Goal: Transaction & Acquisition: Purchase product/service

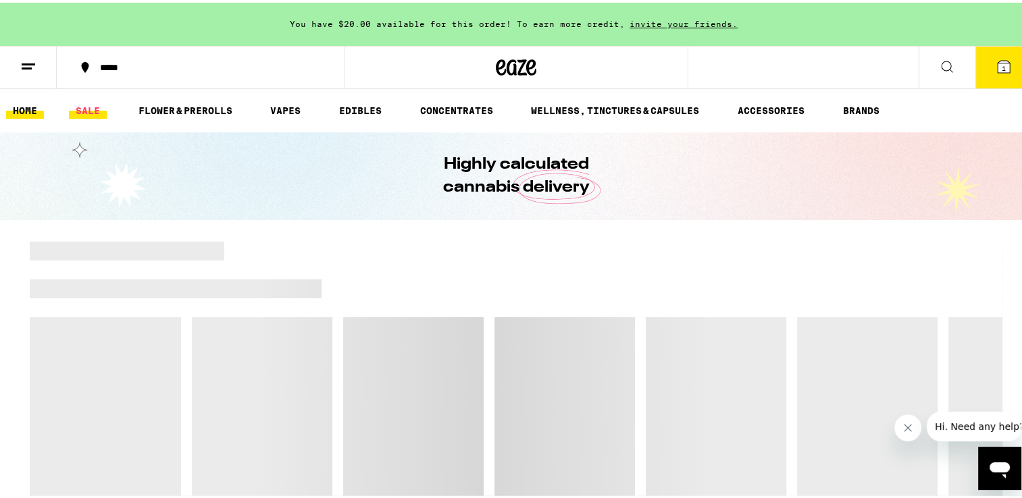
click at [84, 111] on link "SALE" at bounding box center [88, 108] width 38 height 16
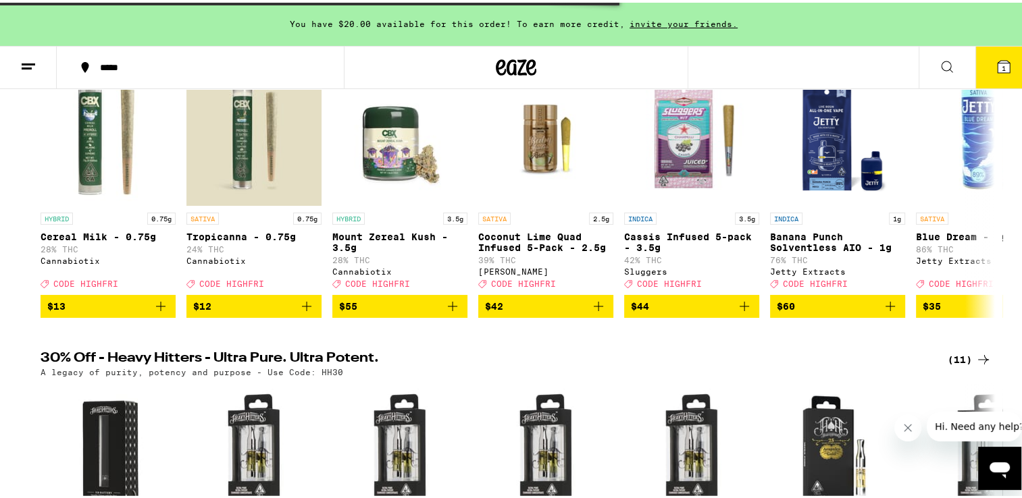
scroll to position [135, 0]
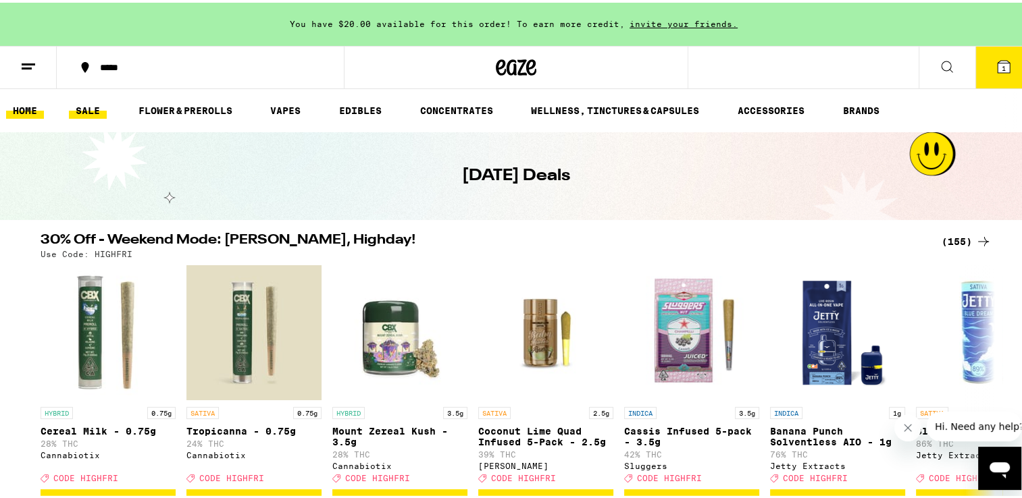
click at [30, 104] on link "HOME" at bounding box center [25, 108] width 38 height 16
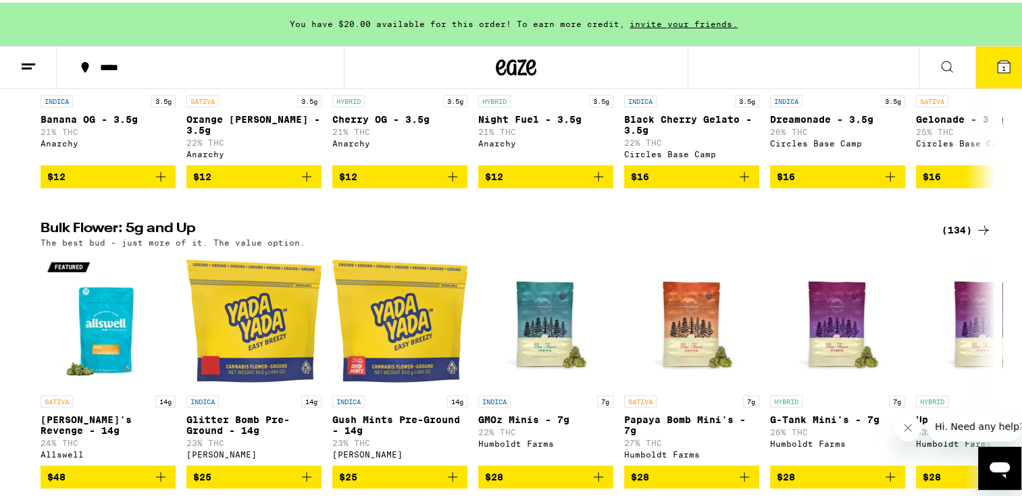
scroll to position [1688, 0]
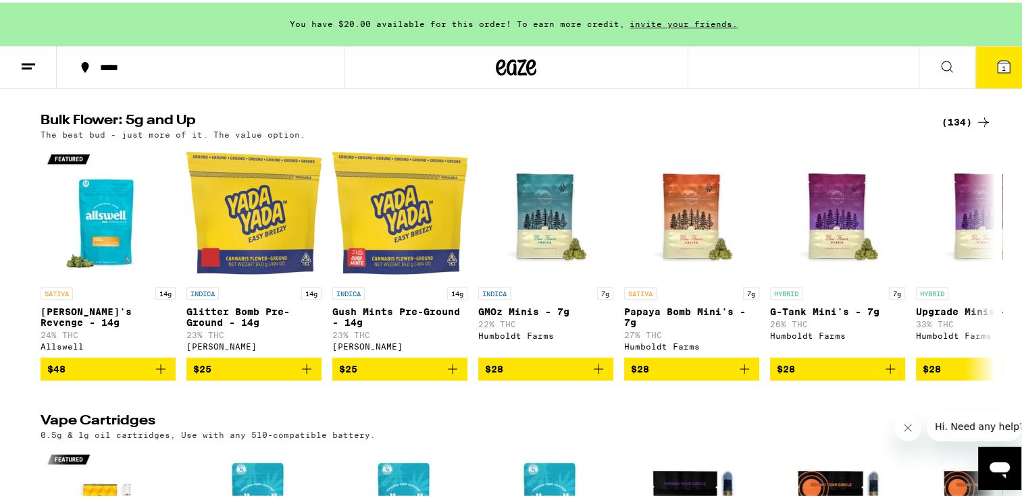
click at [944, 128] on div "(134)" at bounding box center [966, 119] width 50 height 16
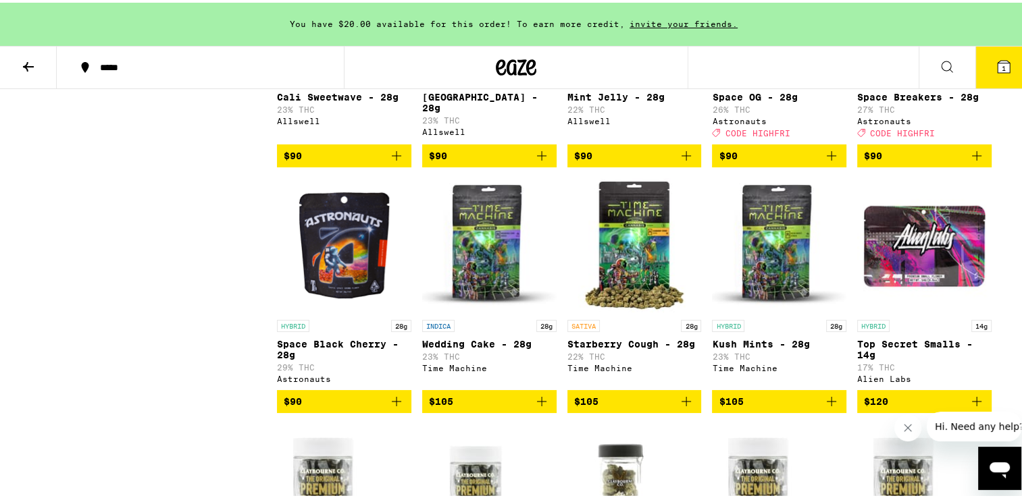
scroll to position [4794, 0]
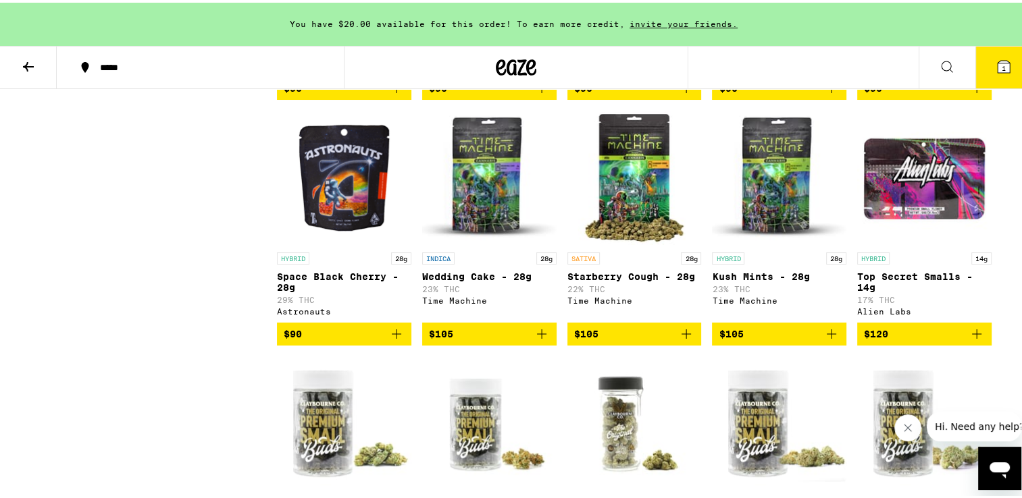
click at [388, 340] on icon "Add to bag" at bounding box center [396, 331] width 16 height 16
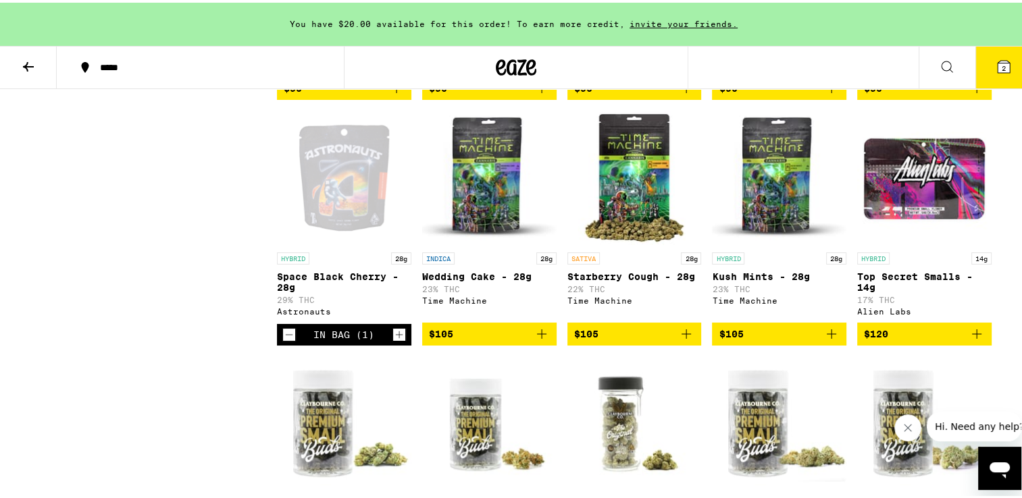
click at [999, 61] on icon at bounding box center [1003, 64] width 16 height 16
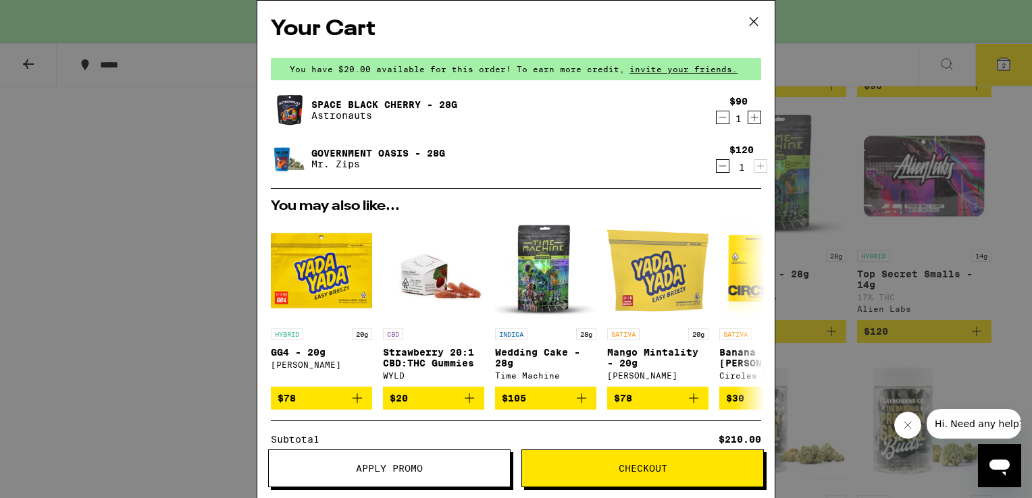
click at [716, 170] on icon "Decrement" at bounding box center [722, 166] width 12 height 16
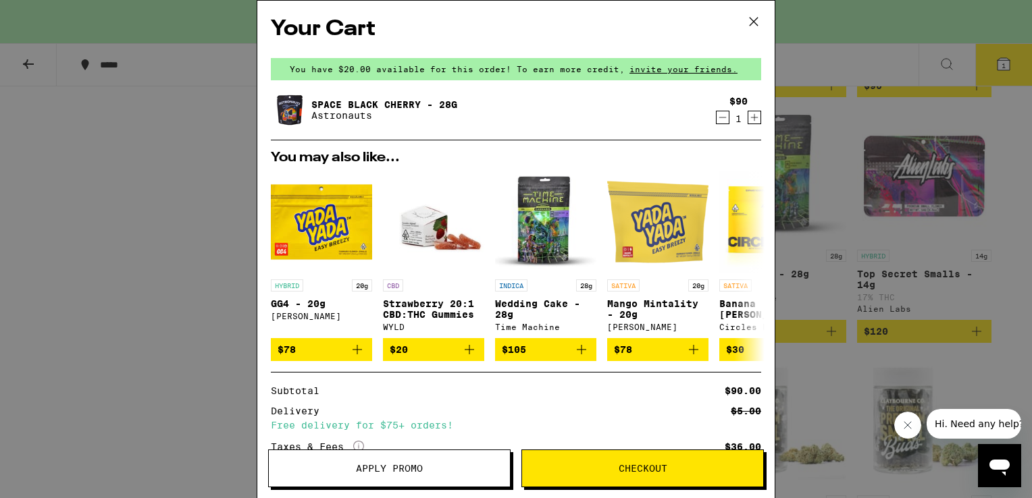
click at [411, 471] on span "Apply Promo" at bounding box center [389, 468] width 67 height 9
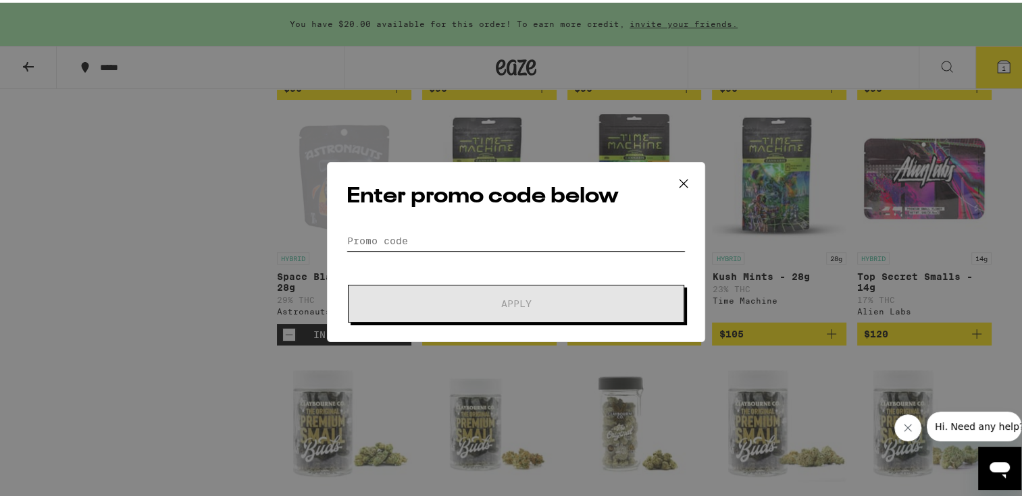
drag, startPoint x: 391, startPoint y: 236, endPoint x: 382, endPoint y: 228, distance: 11.9
click at [390, 235] on input "Promo Code" at bounding box center [515, 238] width 339 height 20
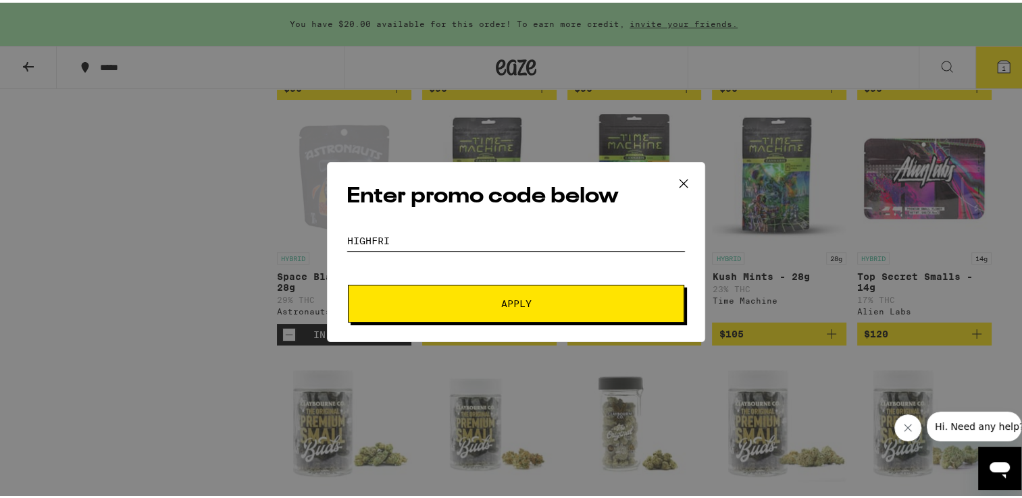
type input "highfri"
click at [348, 282] on button "Apply" at bounding box center [516, 301] width 336 height 38
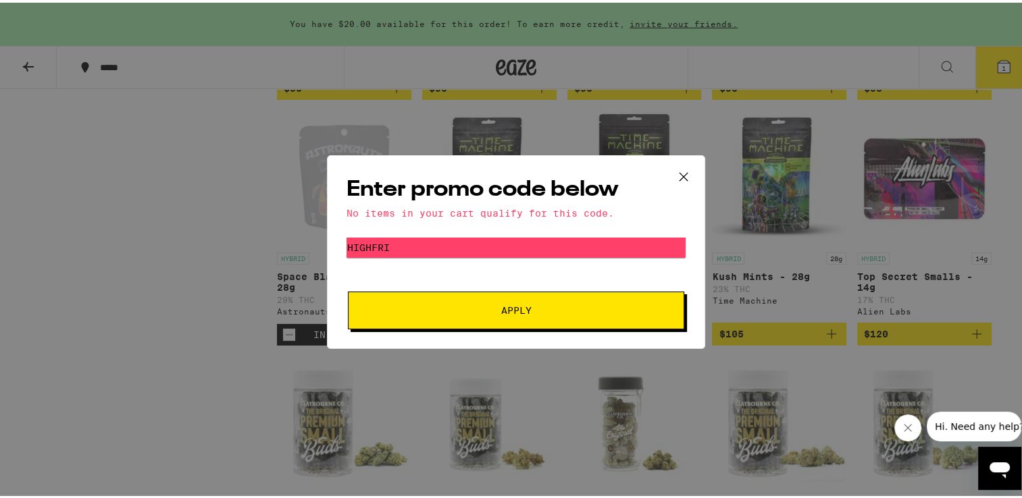
click at [682, 167] on icon at bounding box center [683, 174] width 20 height 20
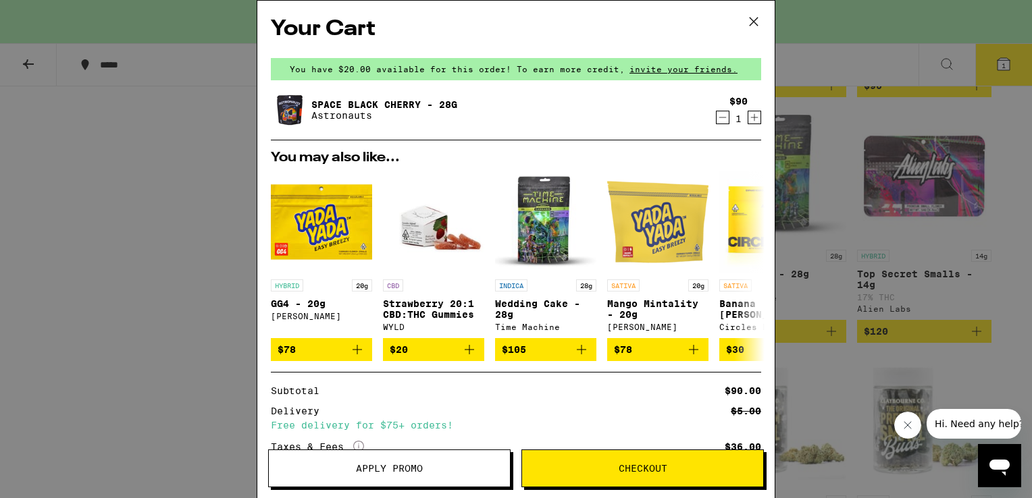
click at [753, 17] on icon at bounding box center [753, 21] width 20 height 20
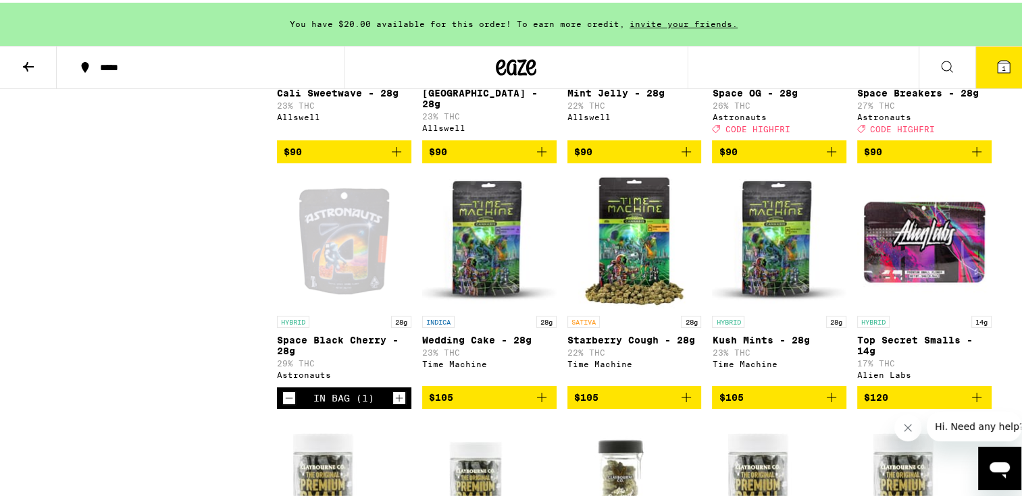
scroll to position [4727, 0]
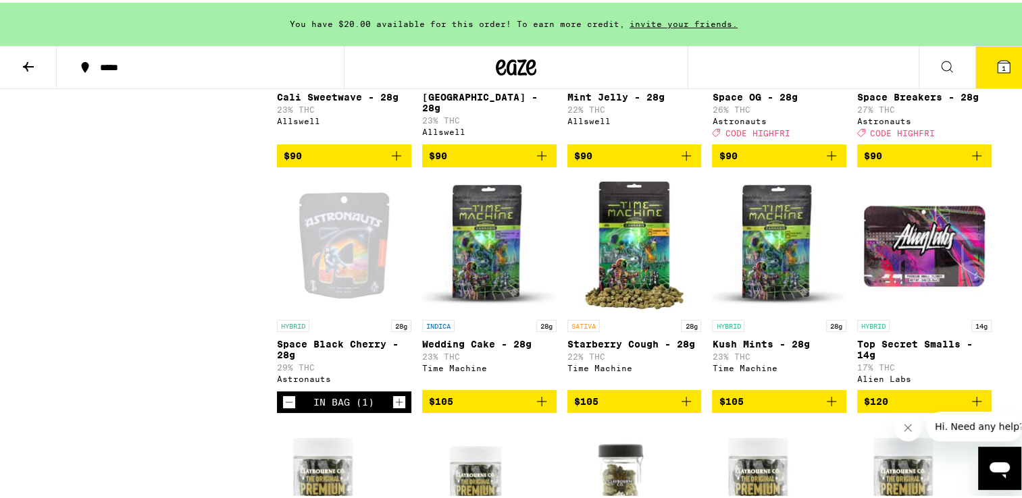
click at [972, 161] on icon "Add to bag" at bounding box center [976, 153] width 16 height 16
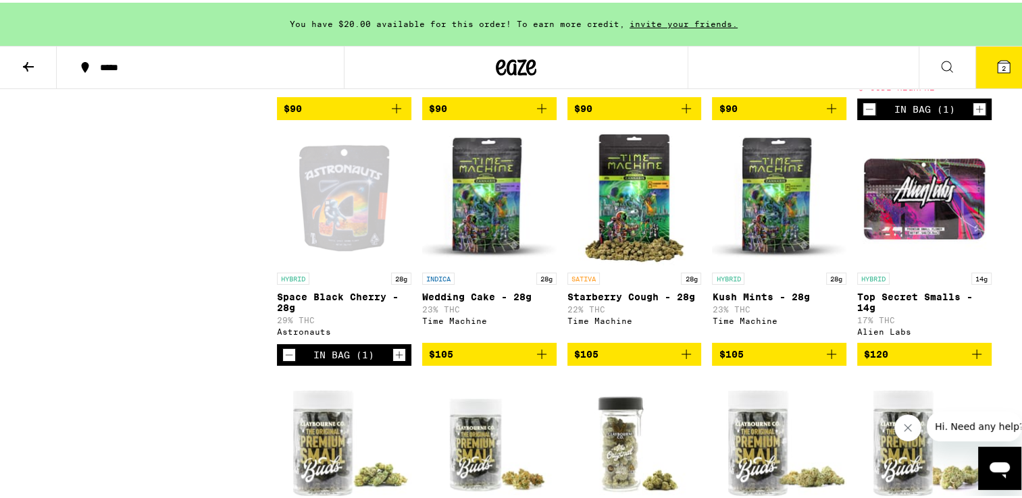
scroll to position [4794, 0]
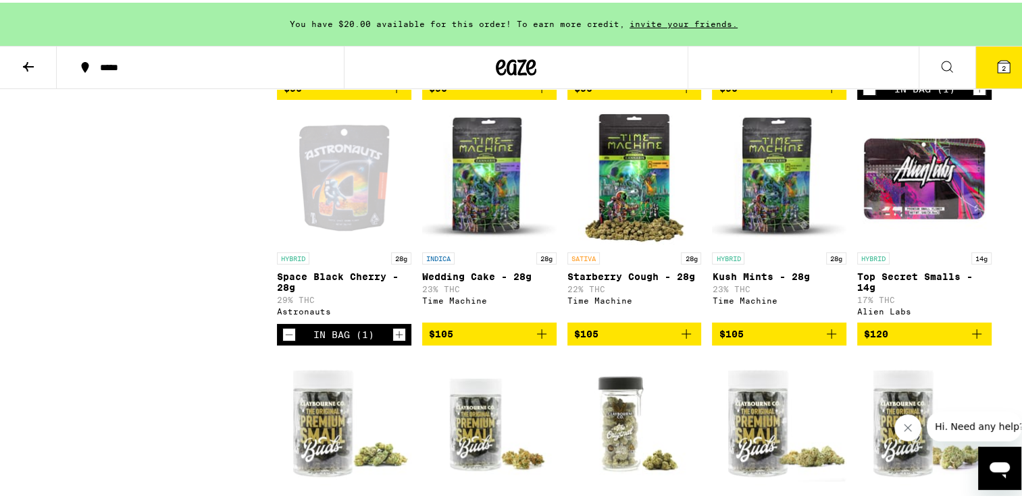
click at [283, 340] on icon "Decrement" at bounding box center [289, 332] width 12 height 16
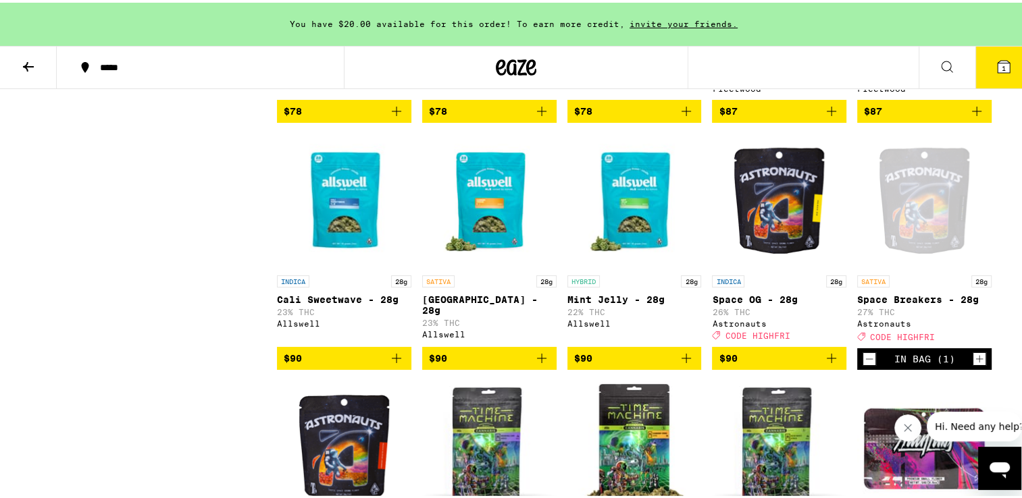
scroll to position [4524, 0]
click at [980, 62] on button "1" at bounding box center [1003, 65] width 57 height 42
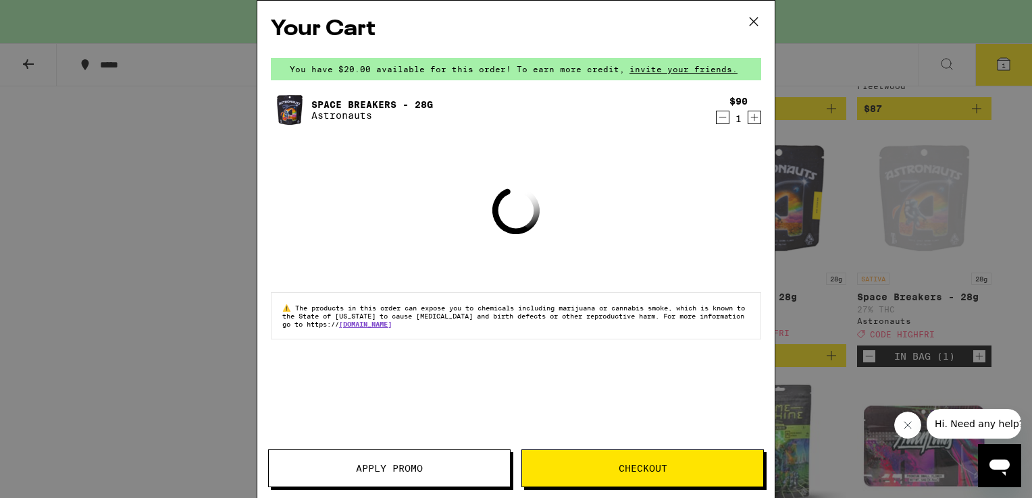
click at [431, 465] on span "Apply Promo" at bounding box center [389, 468] width 241 height 9
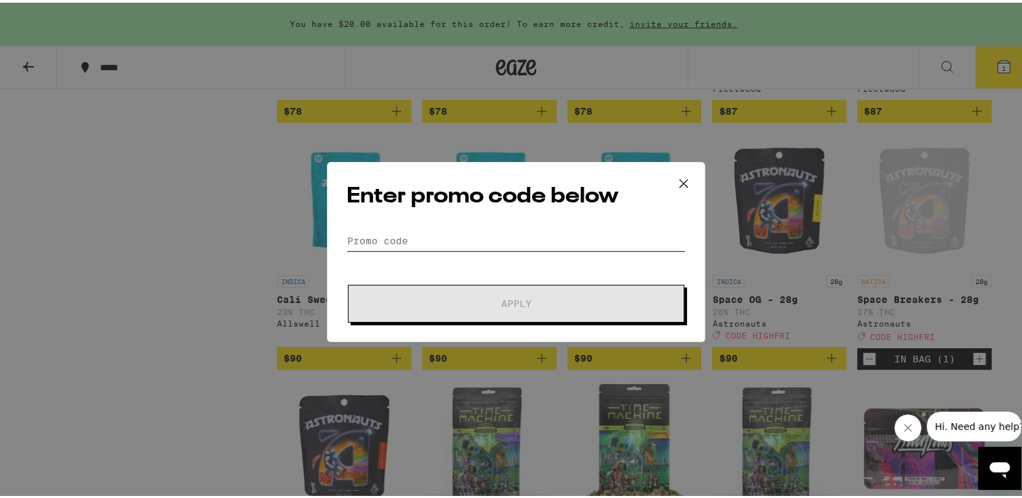
click at [392, 232] on input "Promo Code" at bounding box center [515, 238] width 339 height 20
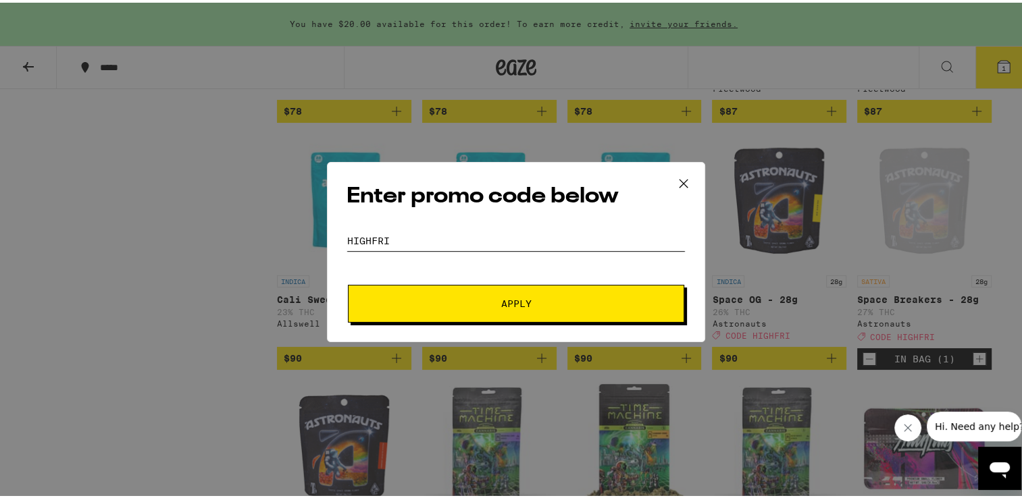
type input "highfri"
click at [348, 282] on button "Apply" at bounding box center [516, 301] width 336 height 38
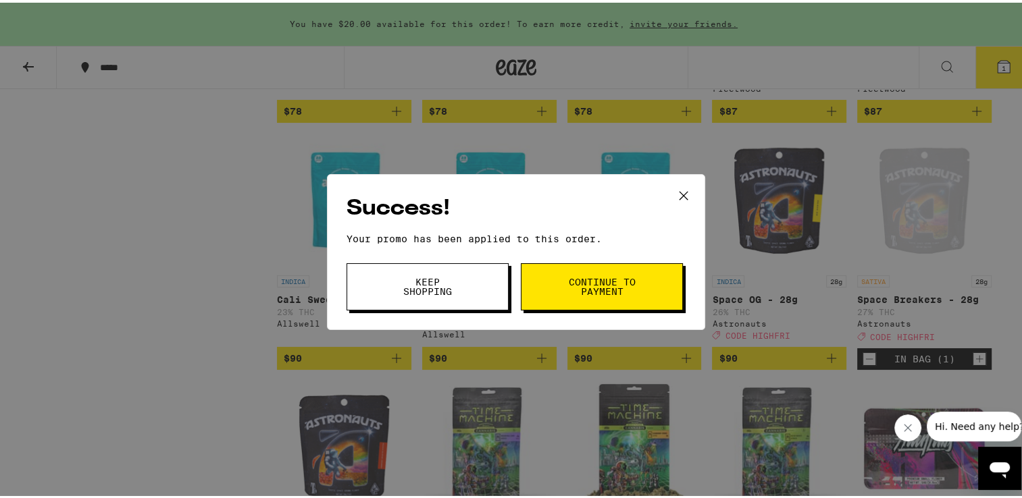
click at [582, 282] on span "Continue to payment" at bounding box center [601, 284] width 69 height 19
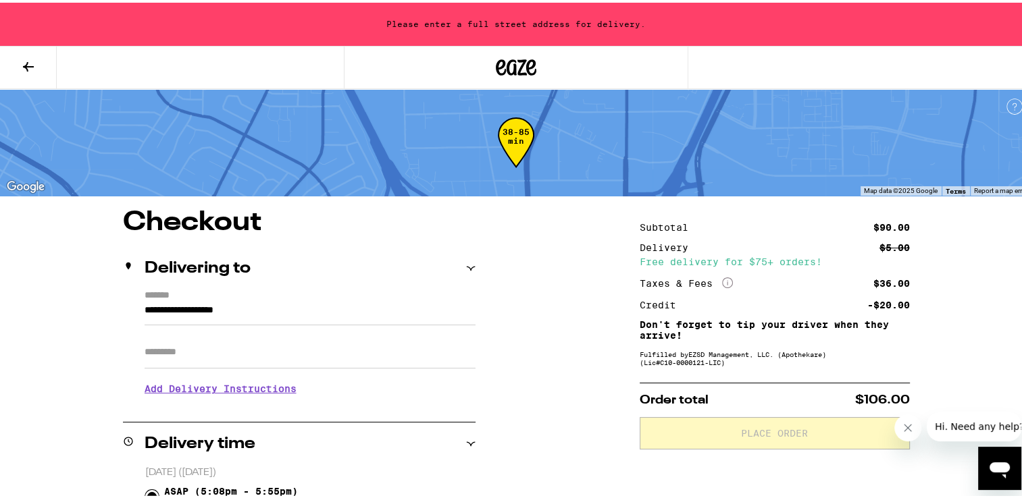
click at [184, 317] on input "**********" at bounding box center [310, 311] width 331 height 23
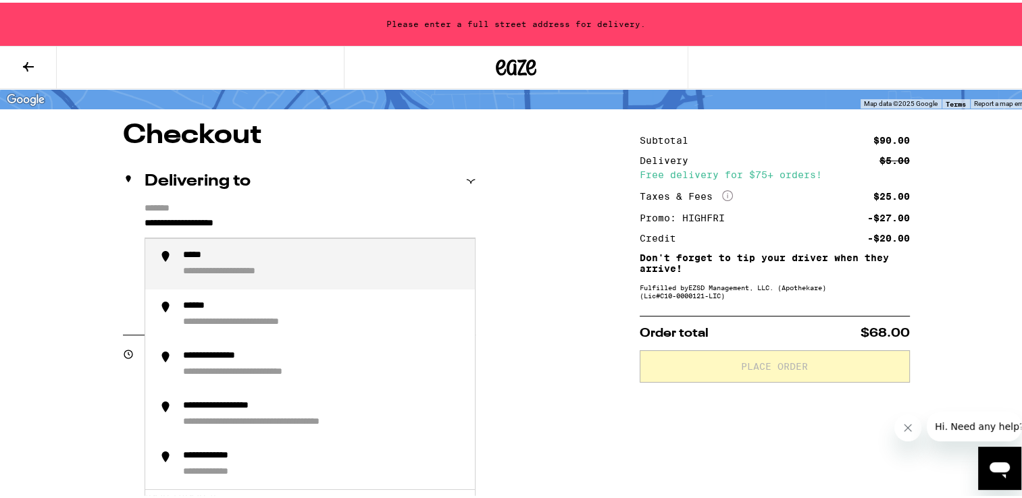
scroll to position [135, 0]
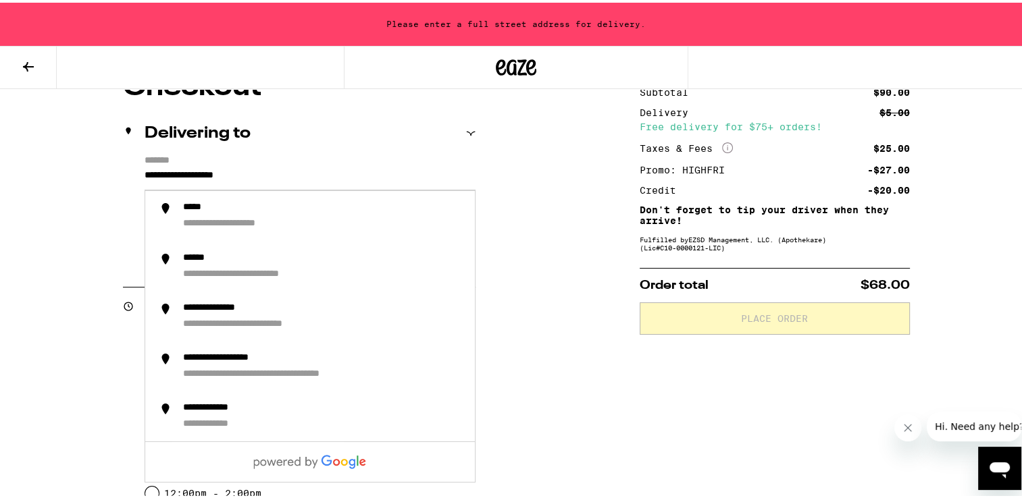
drag, startPoint x: 282, startPoint y: 172, endPoint x: -3, endPoint y: 190, distance: 285.5
click at [0, 190] on html "**********" at bounding box center [516, 324] width 1032 height 919
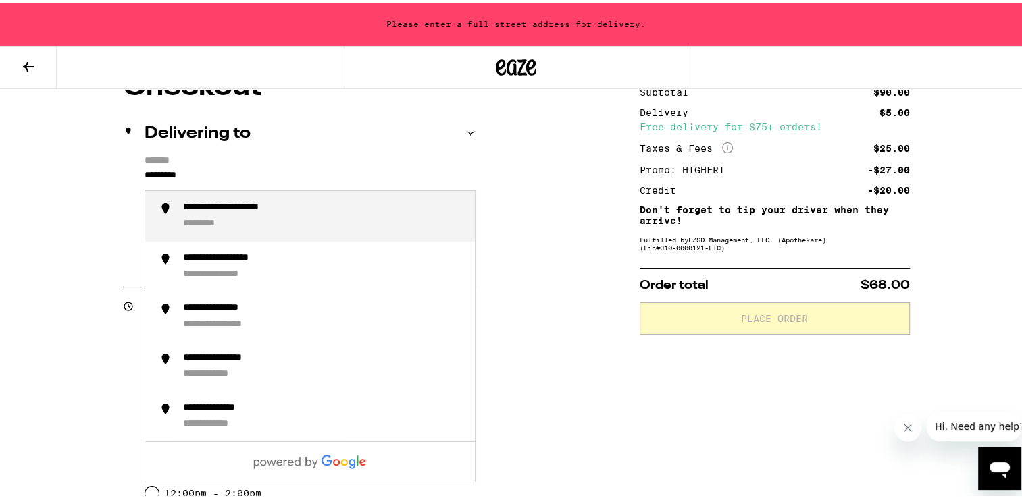
click at [280, 207] on div "**********" at bounding box center [250, 205] width 134 height 12
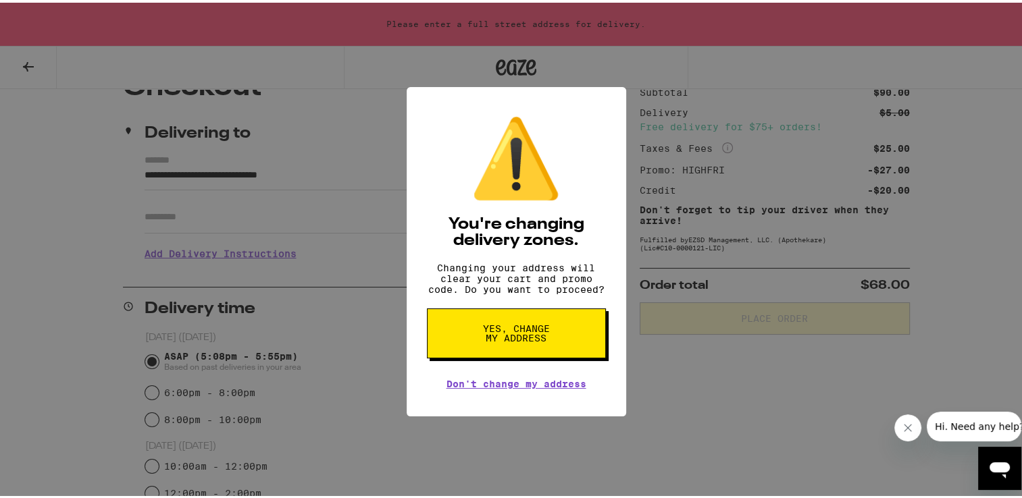
click at [552, 338] on button "Yes, change my address" at bounding box center [516, 331] width 179 height 50
type input "**********"
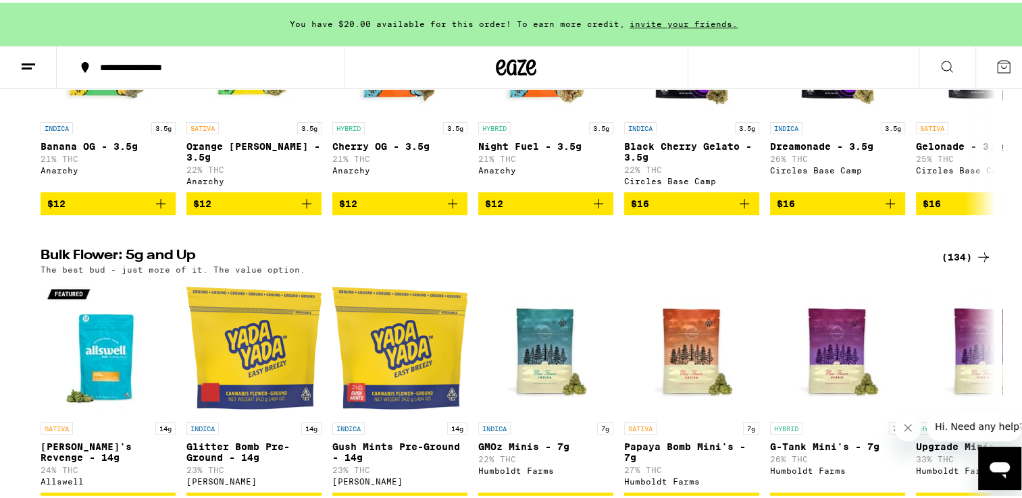
scroll to position [1688, 0]
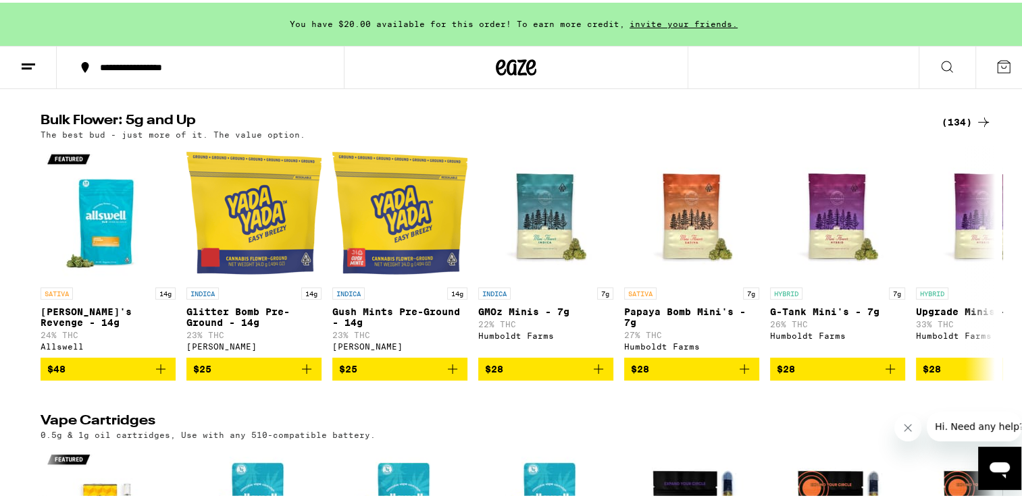
click at [958, 128] on div "(134)" at bounding box center [966, 119] width 50 height 16
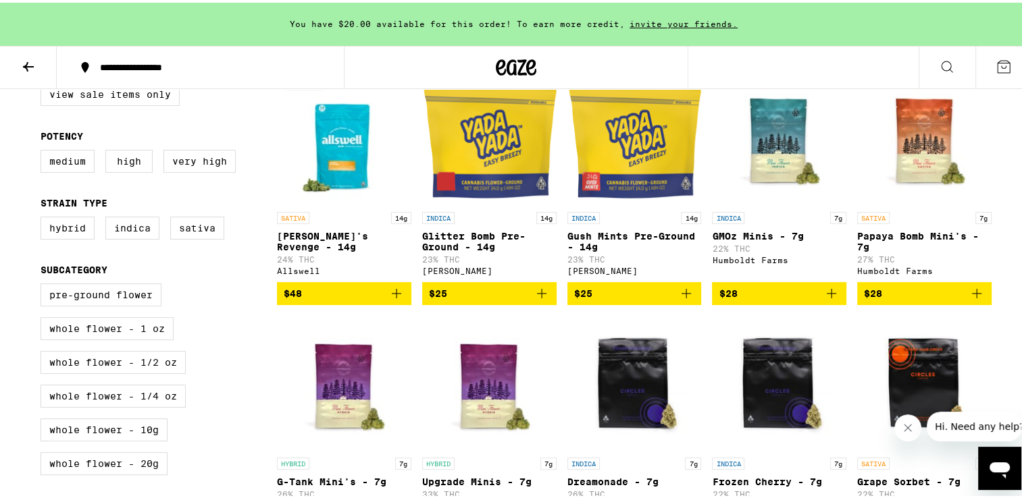
scroll to position [338, 0]
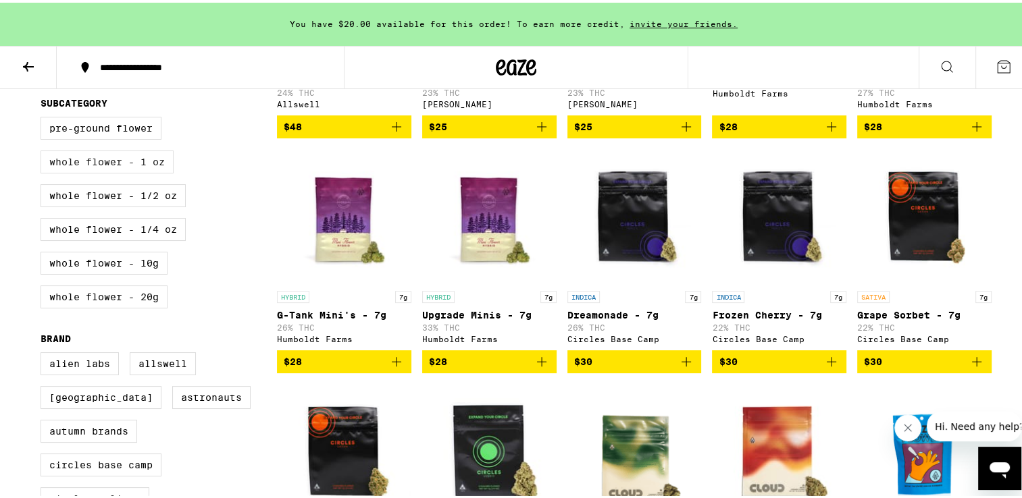
click at [119, 170] on label "Whole Flower - 1 oz" at bounding box center [107, 159] width 133 height 23
click at [44, 117] on input "Whole Flower - 1 oz" at bounding box center [43, 116] width 1 height 1
checkbox input "true"
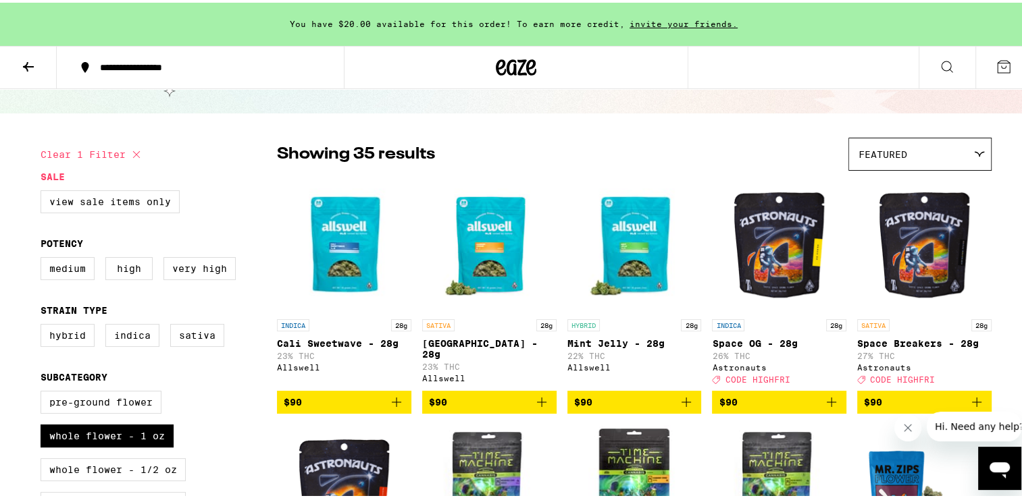
scroll to position [68, 0]
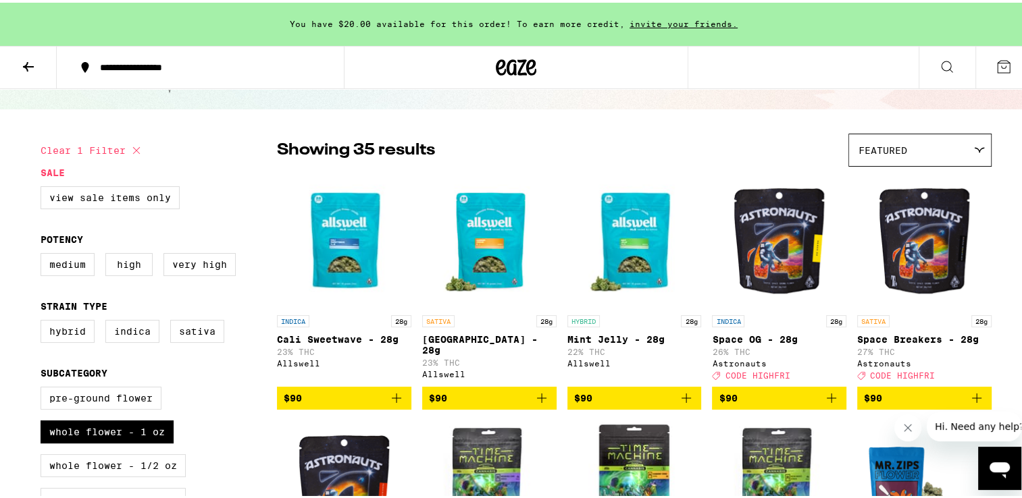
click at [940, 397] on span "$90" at bounding box center [924, 396] width 121 height 16
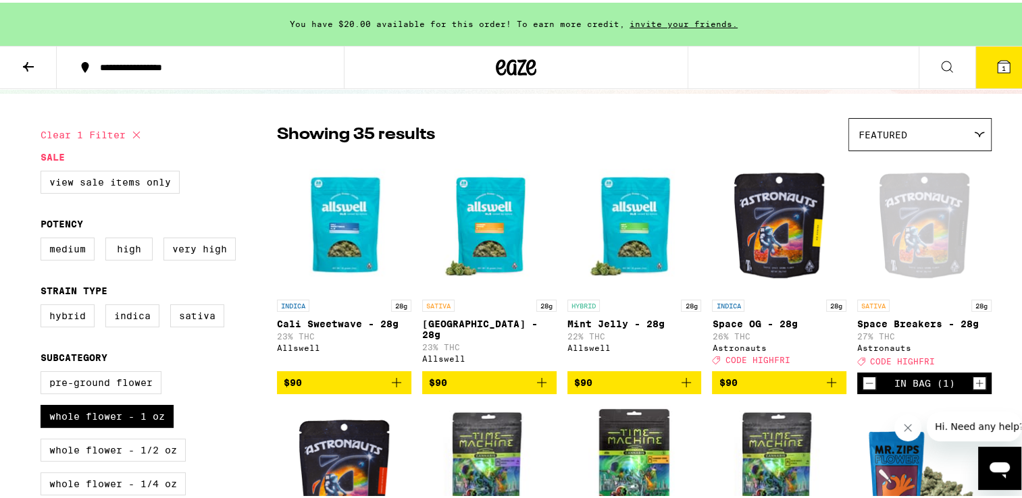
scroll to position [135, 0]
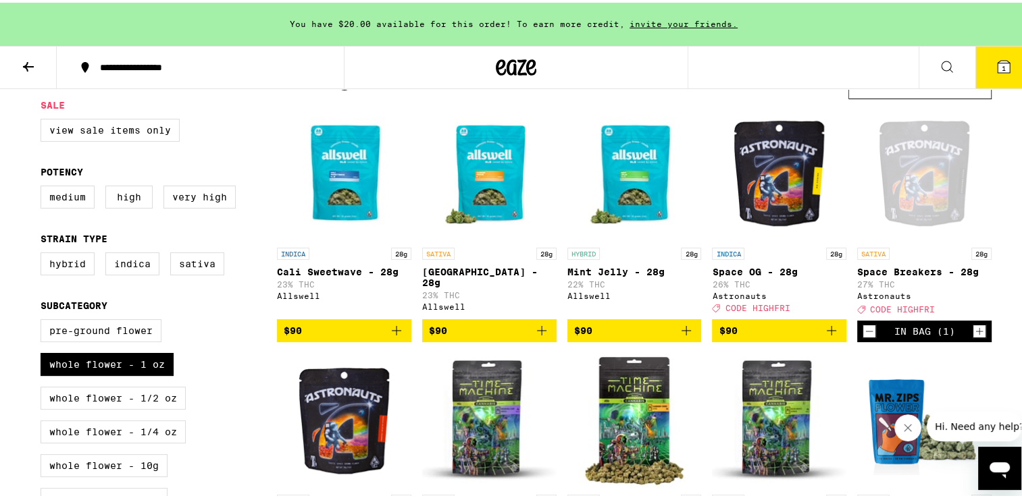
click at [997, 59] on icon at bounding box center [1003, 64] width 12 height 12
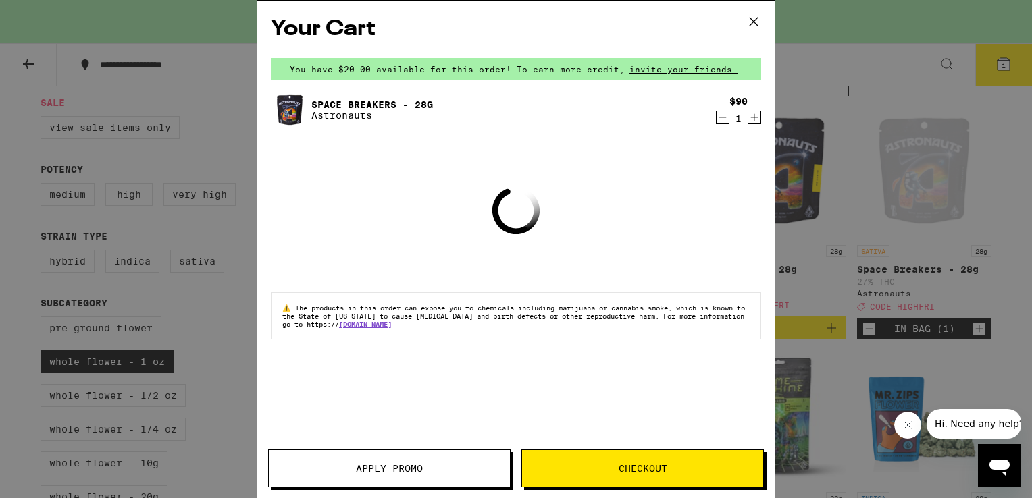
click at [421, 473] on span "Apply Promo" at bounding box center [389, 468] width 67 height 9
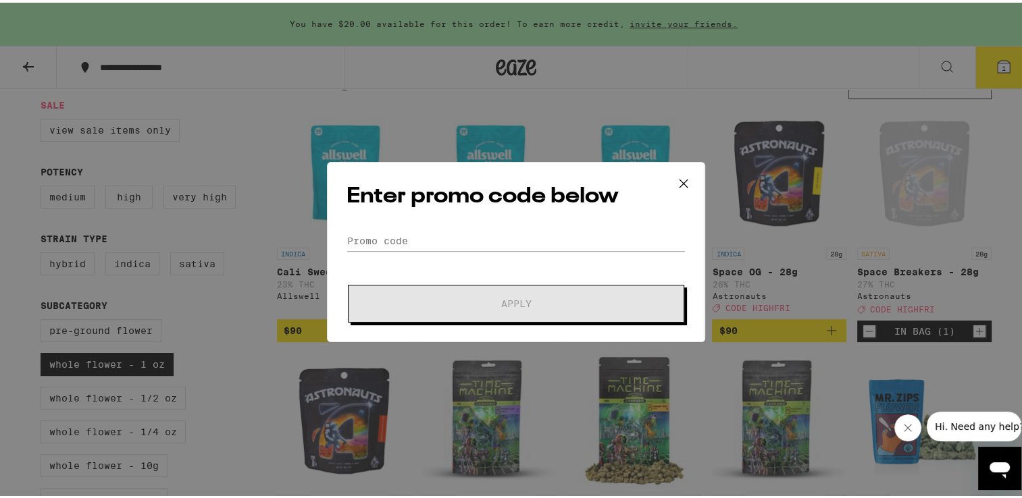
click at [465, 228] on div "Enter promo code below Promo Code Apply" at bounding box center [516, 249] width 378 height 180
click at [468, 236] on input "Promo Code" at bounding box center [515, 238] width 339 height 20
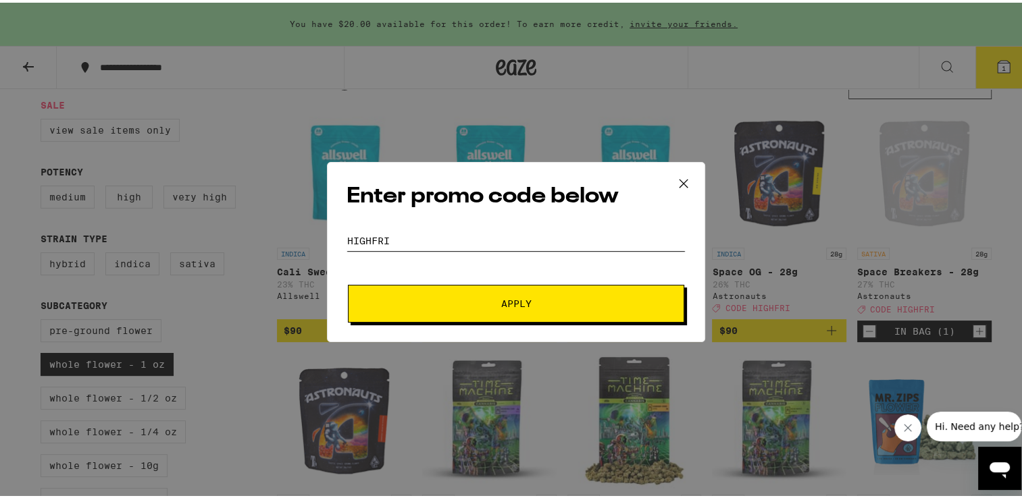
type input "highfri"
click at [348, 282] on button "Apply" at bounding box center [516, 301] width 336 height 38
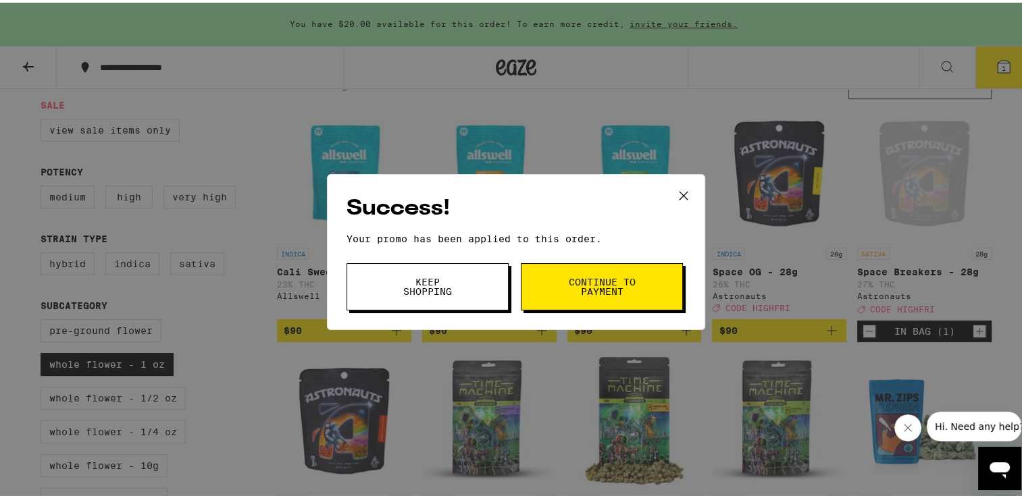
click at [597, 276] on span "Continue to payment" at bounding box center [601, 284] width 69 height 19
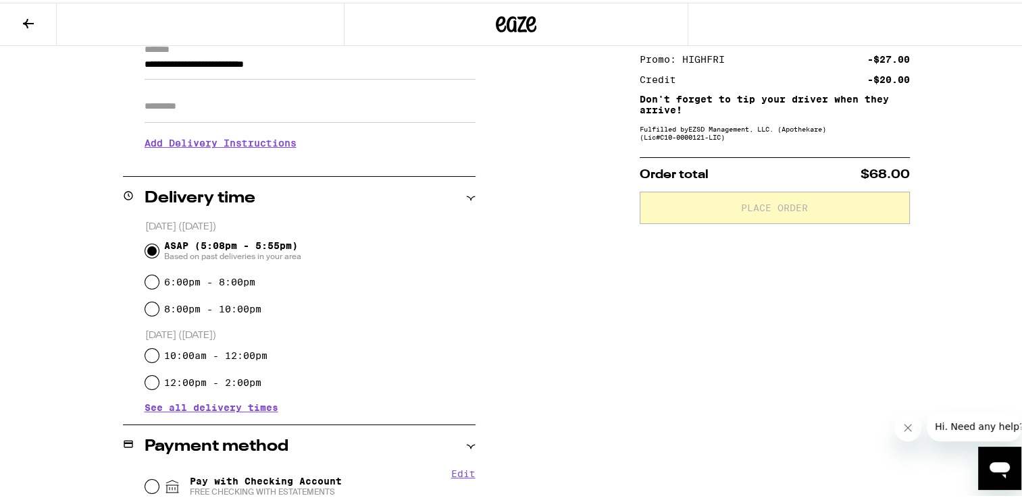
scroll to position [338, 0]
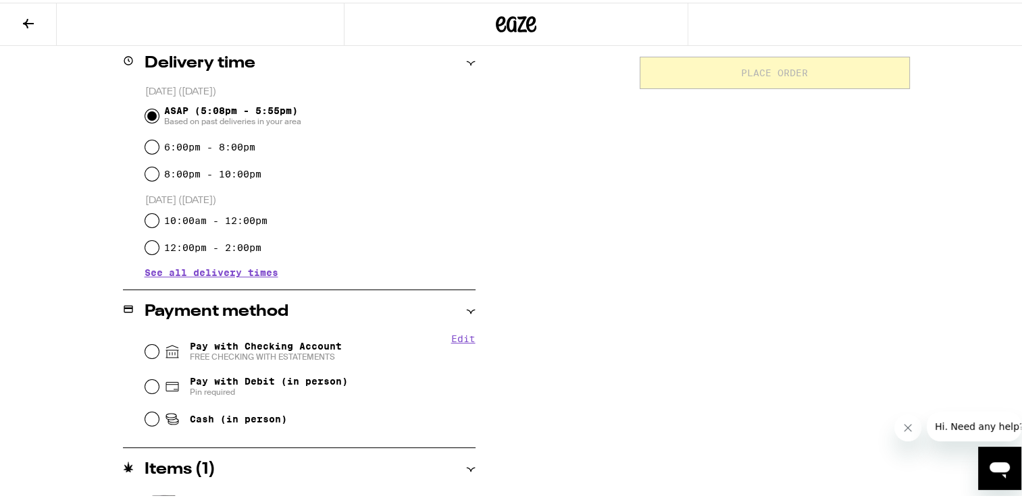
click at [158, 354] on div "Pay with Checking Account FREE CHECKING WITH ESTATEMENTS" at bounding box center [310, 349] width 330 height 35
click at [151, 350] on input "Pay with Checking Account FREE CHECKING WITH ESTATEMENTS" at bounding box center [152, 349] width 14 height 14
radio input "true"
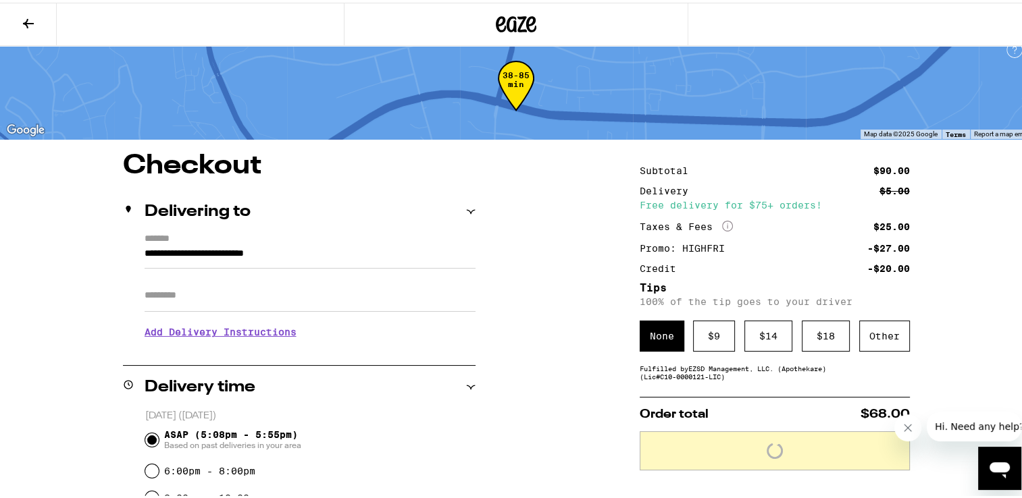
scroll to position [0, 0]
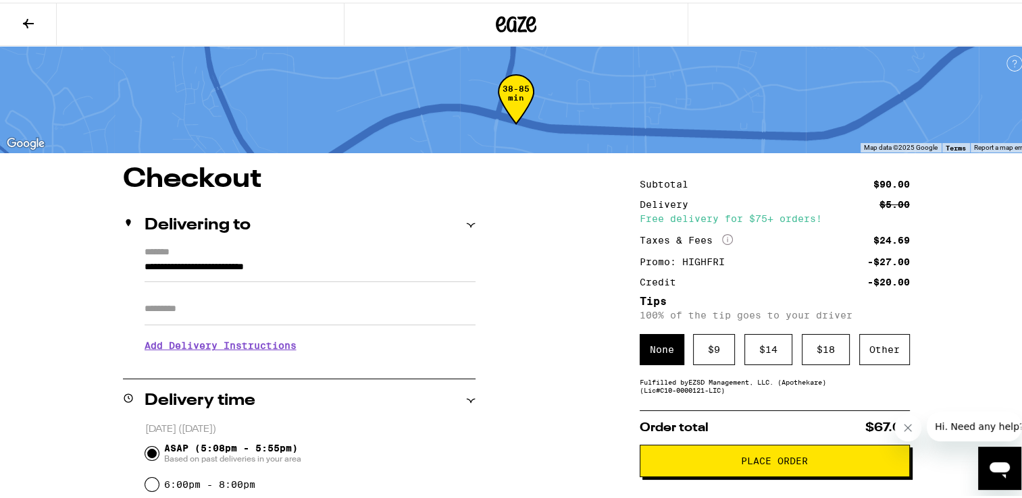
click at [509, 16] on icon at bounding box center [516, 21] width 41 height 24
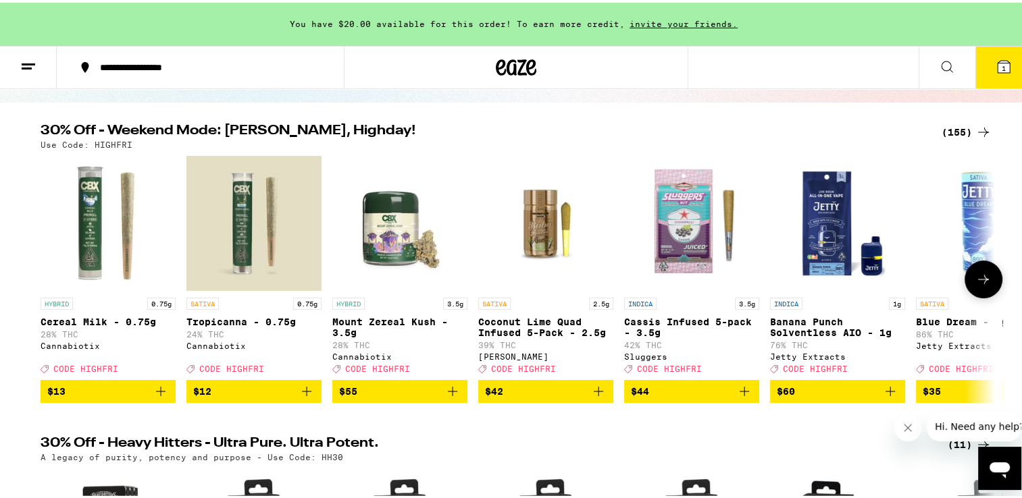
scroll to position [135, 0]
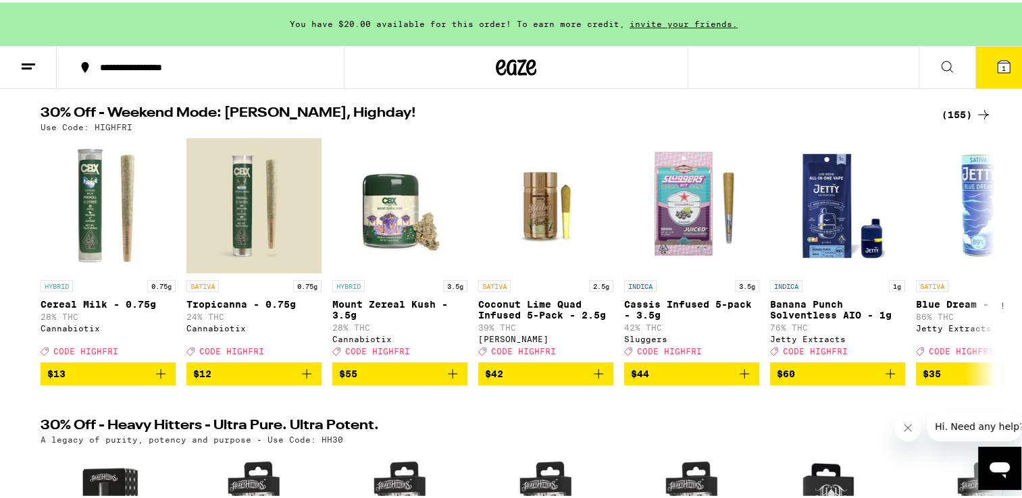
click at [963, 107] on div "(155)" at bounding box center [966, 112] width 50 height 16
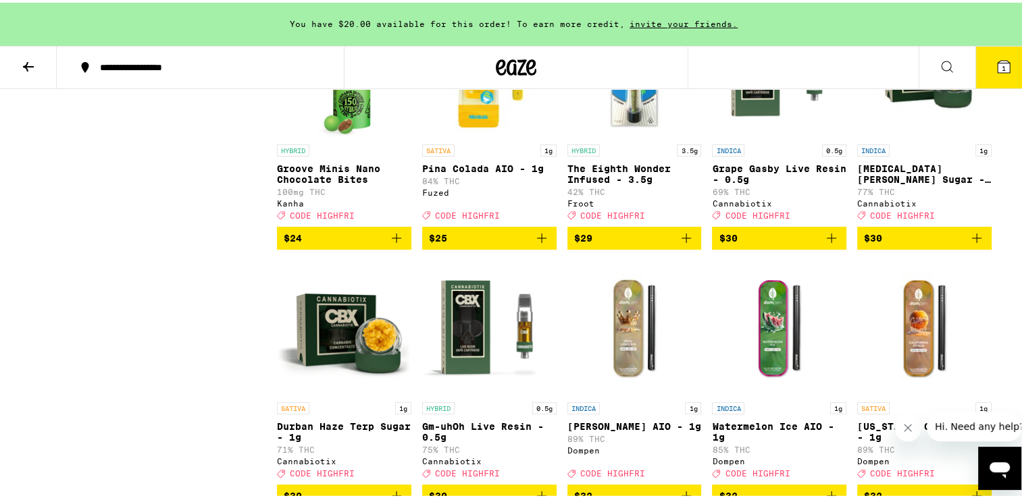
scroll to position [5672, 0]
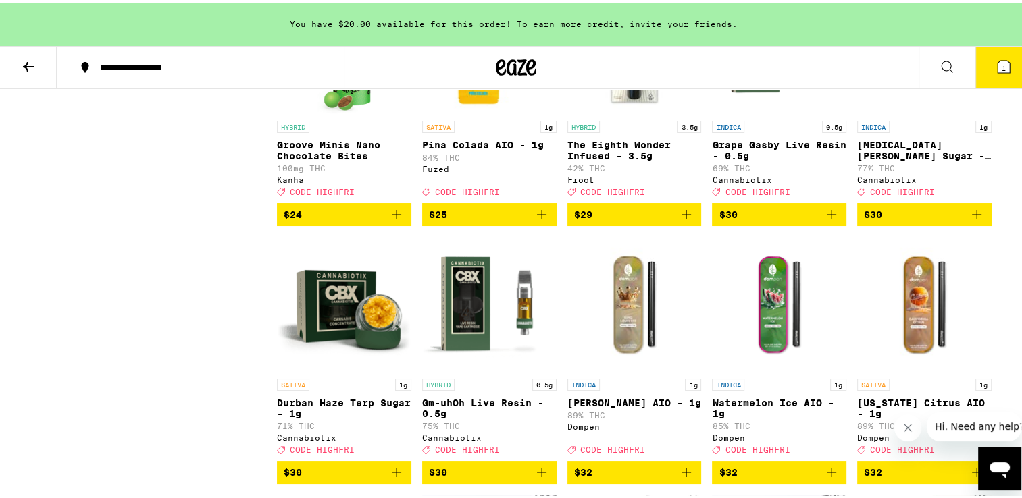
click at [533, 220] on icon "Add to bag" at bounding box center [541, 212] width 16 height 16
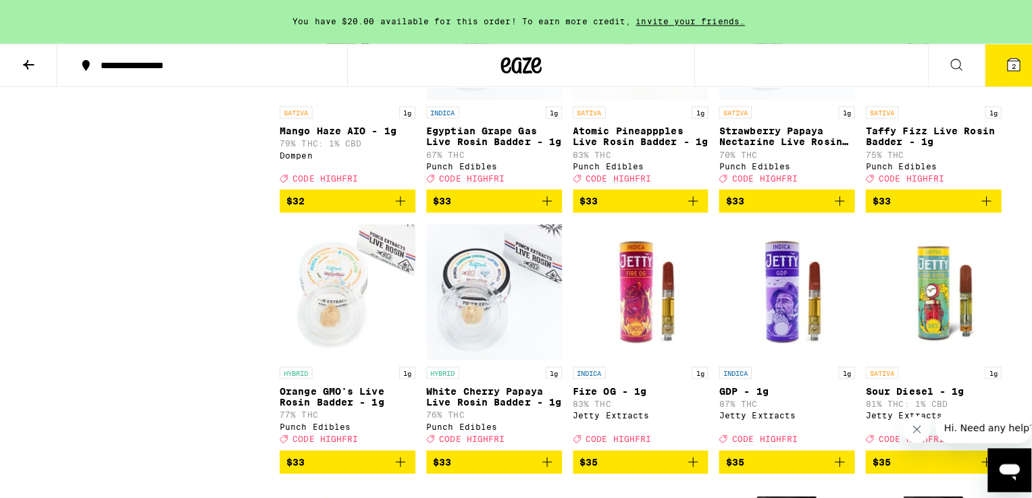
scroll to position [6212, 0]
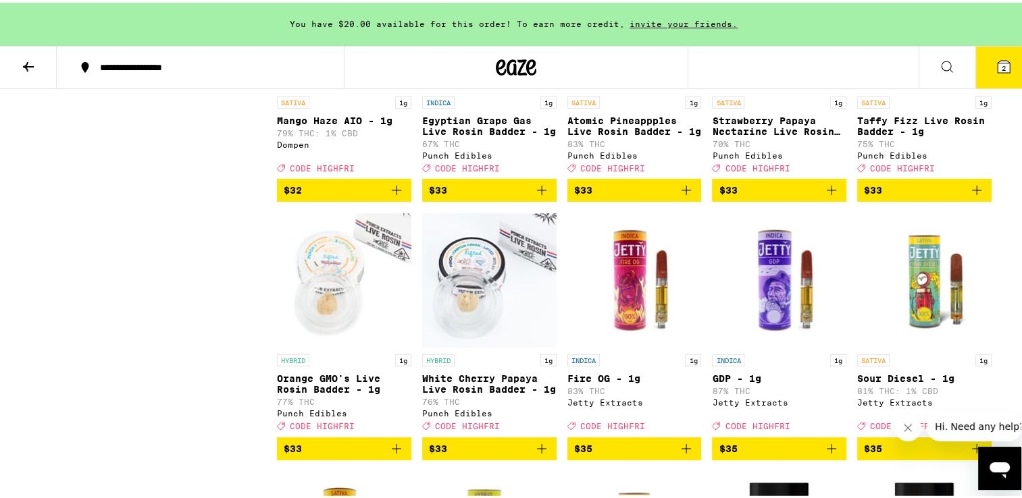
click at [997, 62] on icon at bounding box center [1003, 64] width 12 height 12
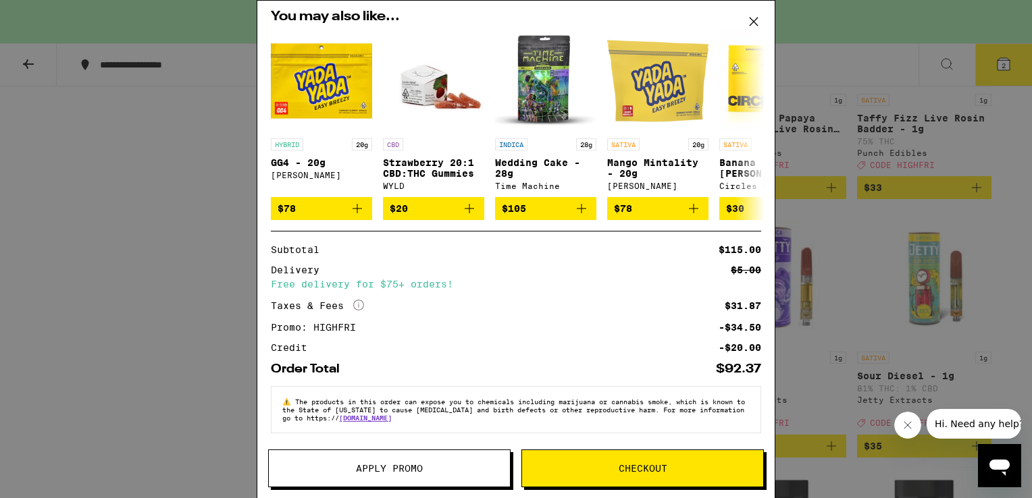
scroll to position [130, 0]
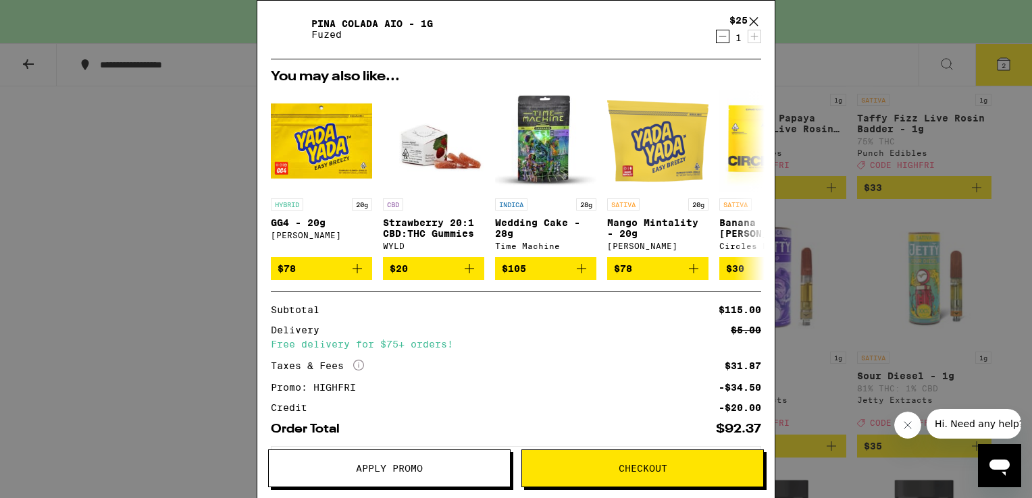
click at [193, 337] on div "Your Cart You have $20.00 available for this order! To earn more credit, invite…" at bounding box center [516, 249] width 1032 height 498
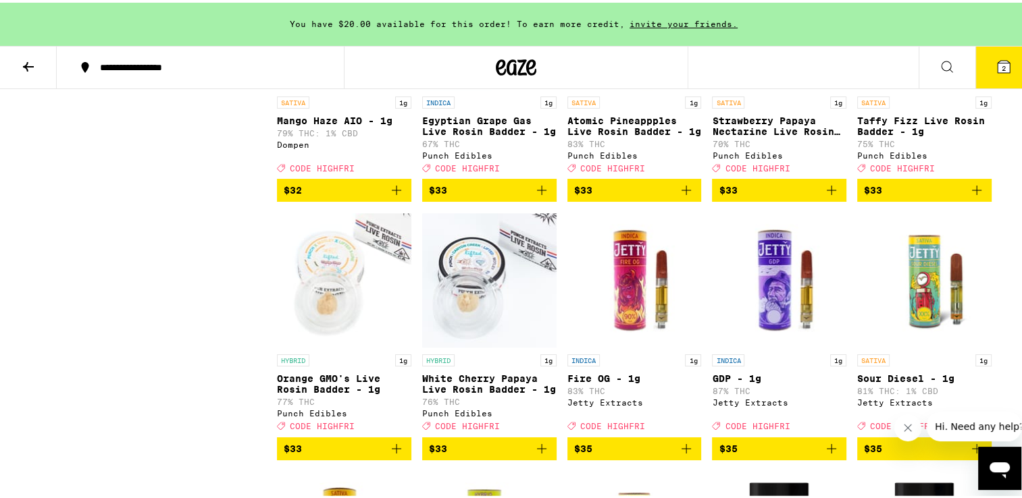
click at [1001, 64] on span "2" at bounding box center [1003, 65] width 4 height 8
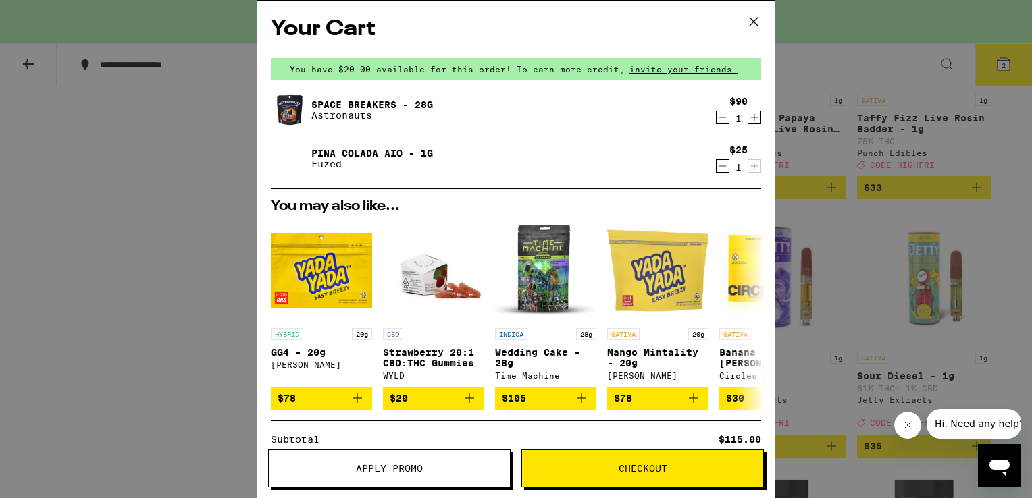
click at [716, 166] on icon "Decrement" at bounding box center [722, 166] width 12 height 16
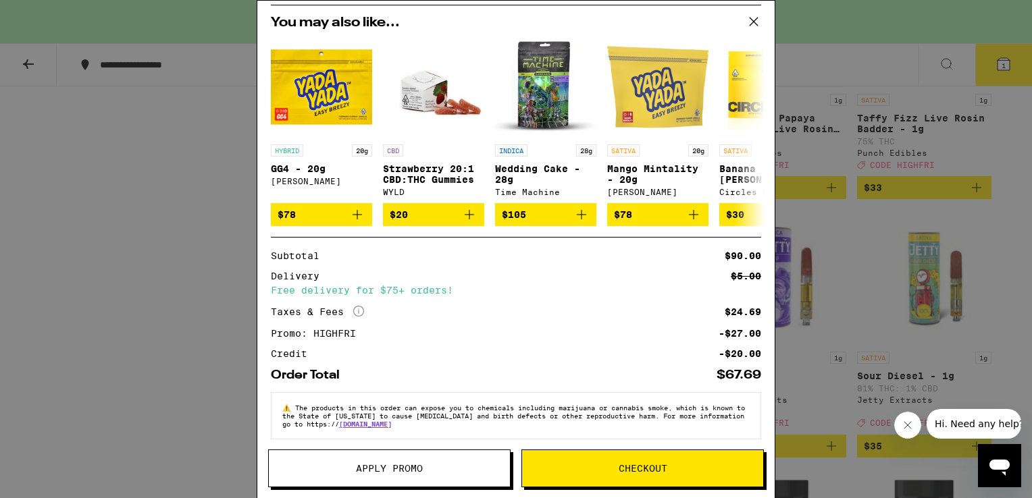
scroll to position [149, 0]
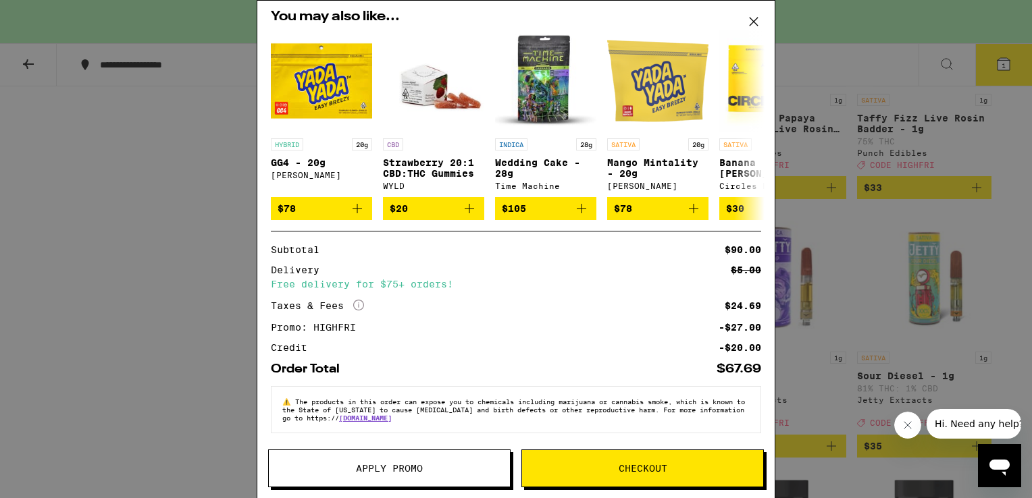
click at [648, 466] on span "Checkout" at bounding box center [643, 468] width 49 height 9
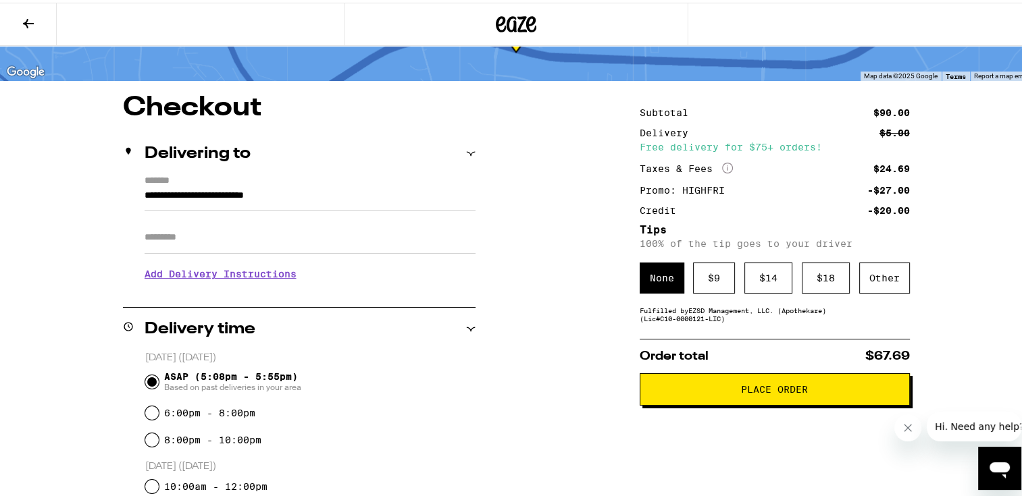
scroll to position [83, 0]
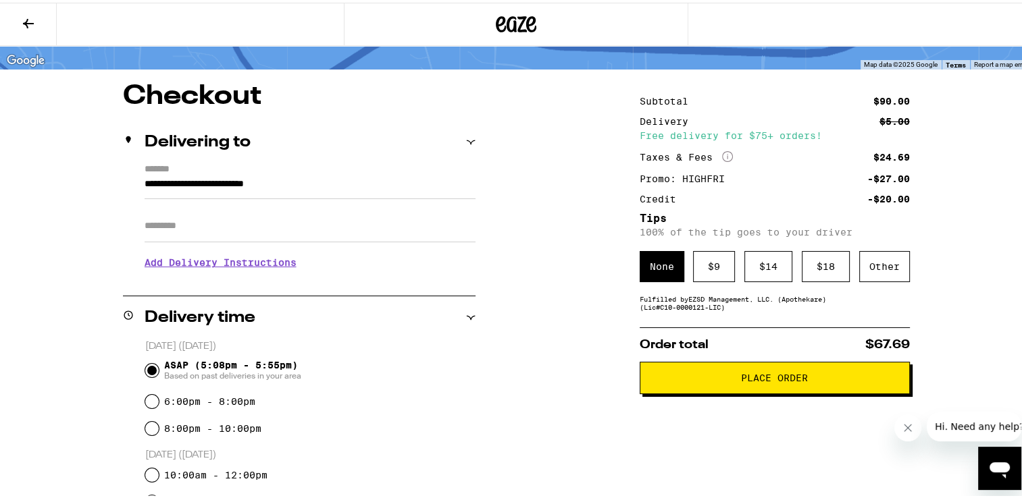
click at [222, 269] on h3 "Add Delivery Instructions" at bounding box center [310, 259] width 331 height 31
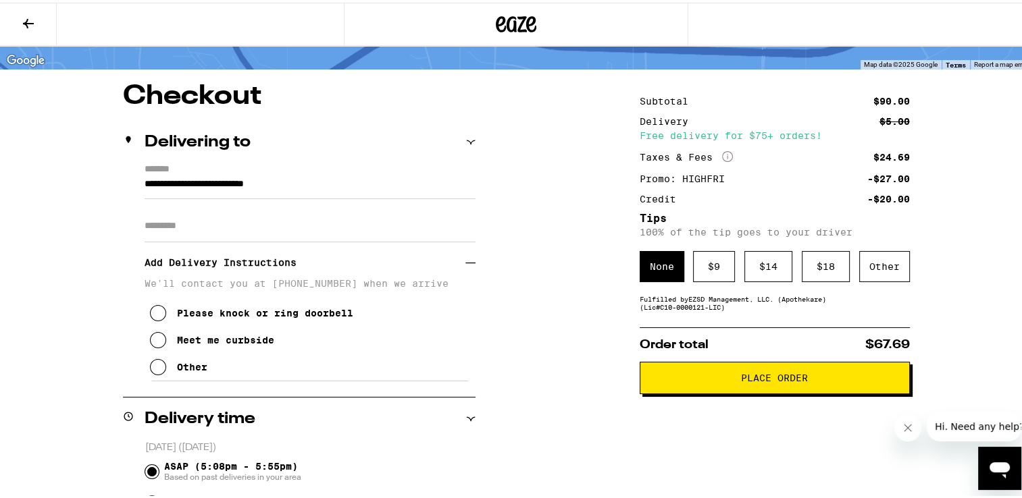
click at [201, 286] on p "We'll contact you at [PHONE_NUMBER] when we arrive" at bounding box center [310, 280] width 331 height 11
click at [177, 370] on div "Other" at bounding box center [192, 364] width 30 height 11
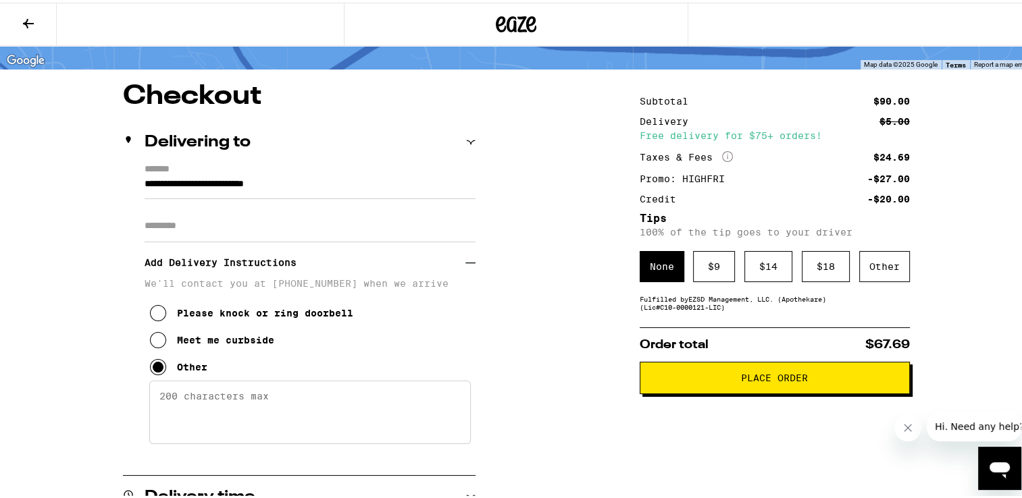
click at [174, 392] on textarea "Enter any other delivery instructions you want driver to know" at bounding box center [309, 409] width 321 height 63
click at [258, 402] on textarea "Enter any other delivery instructions you want driver to know" at bounding box center [309, 409] width 321 height 63
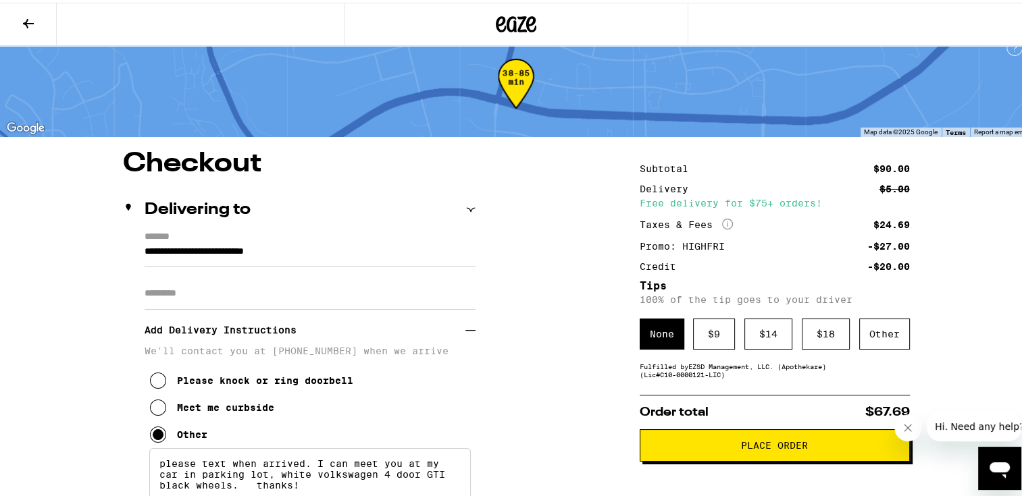
scroll to position [0, 0]
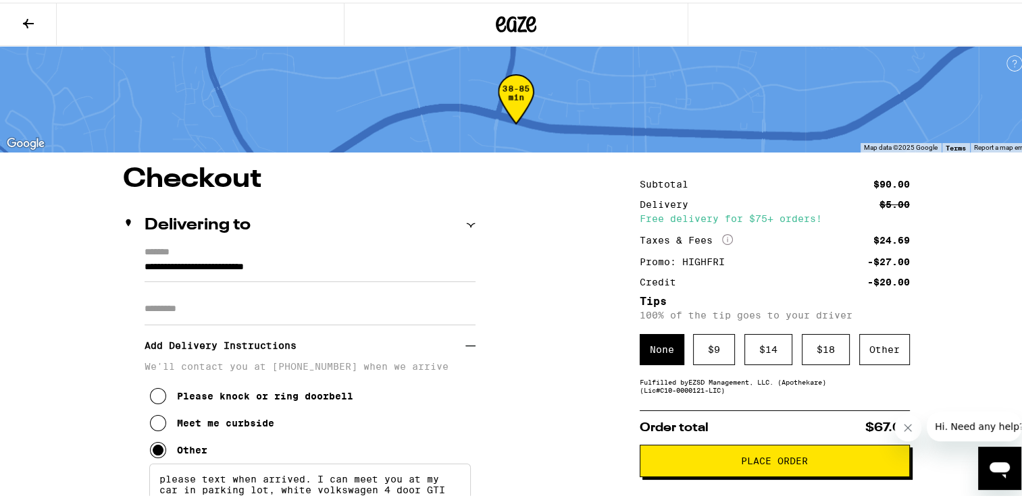
type textarea "please text when arrived. I can meet you at my car in parking lot, white volksw…"
click at [820, 461] on span "Place Order" at bounding box center [774, 458] width 247 height 9
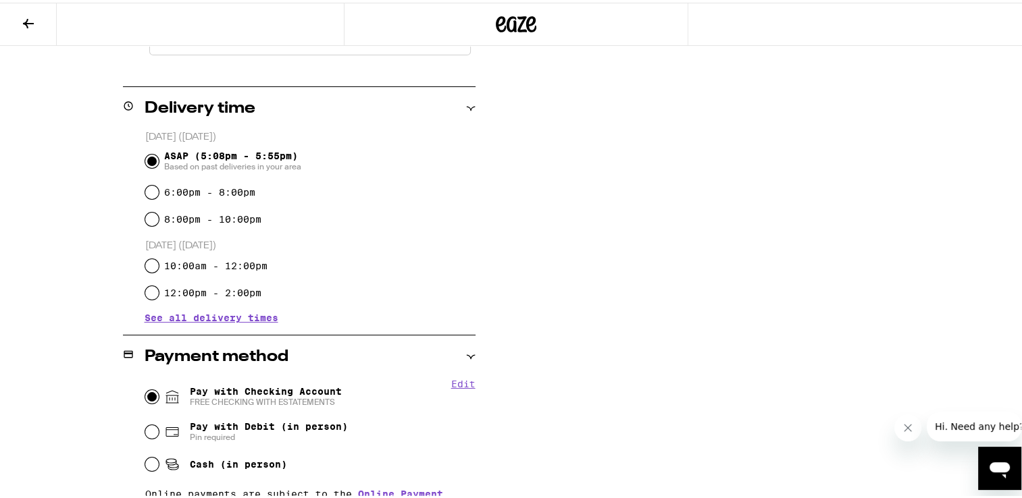
scroll to position [473, 0]
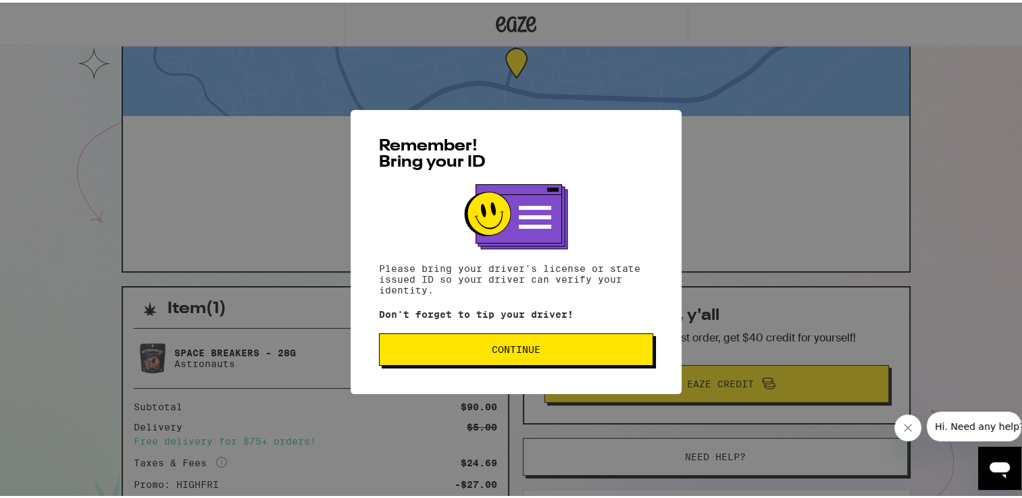
scroll to position [68, 0]
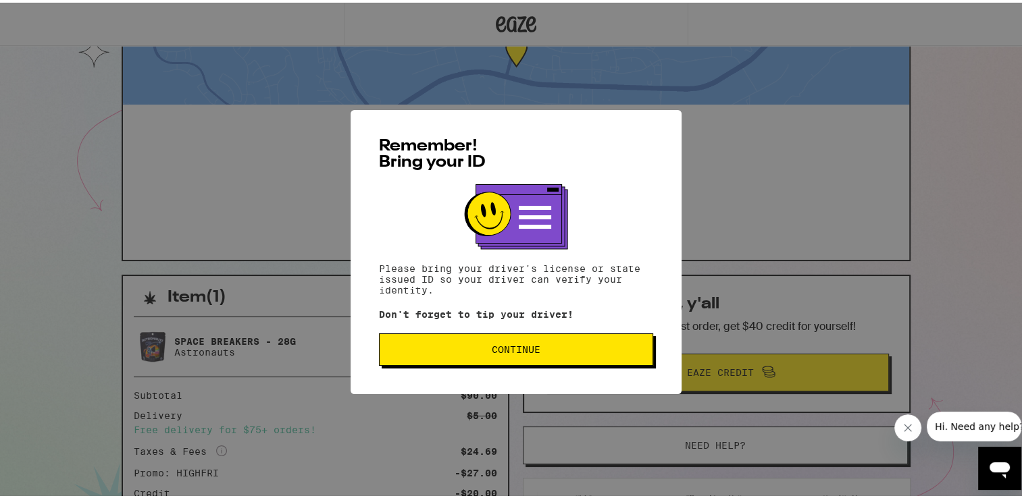
click at [492, 352] on span "Continue" at bounding box center [516, 346] width 49 height 9
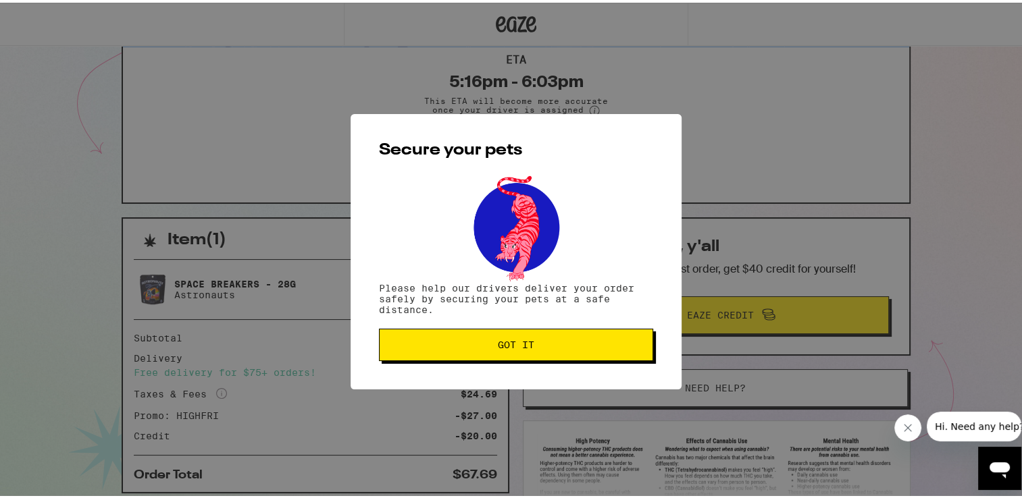
scroll to position [135, 0]
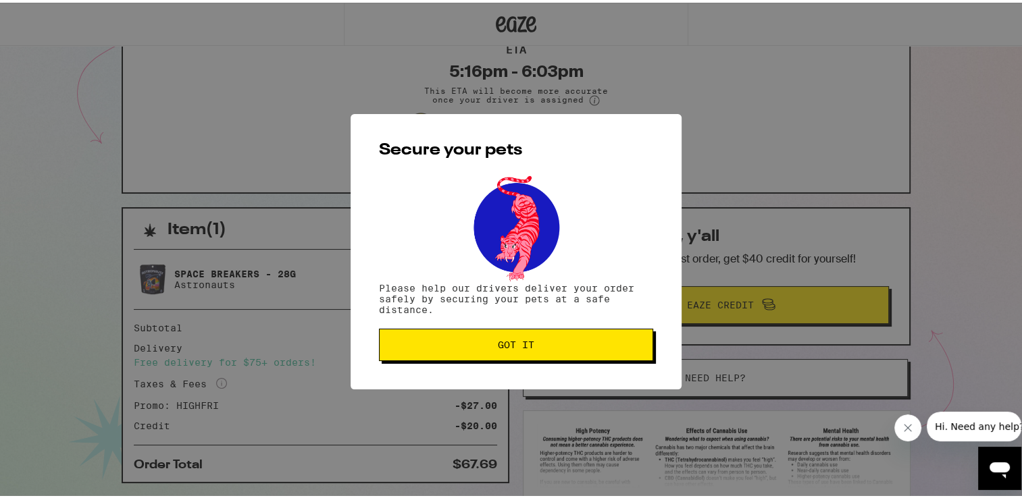
click at [484, 332] on button "Got it" at bounding box center [516, 342] width 274 height 32
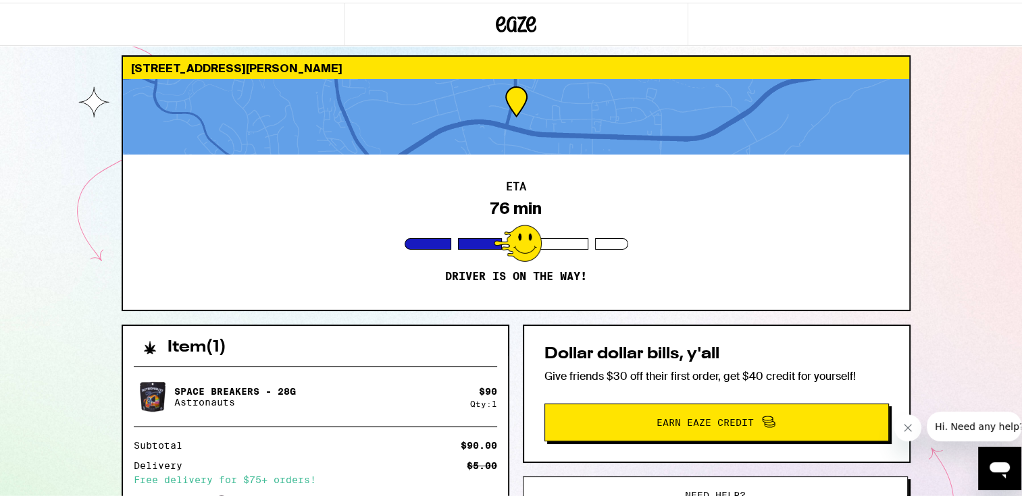
scroll to position [0, 0]
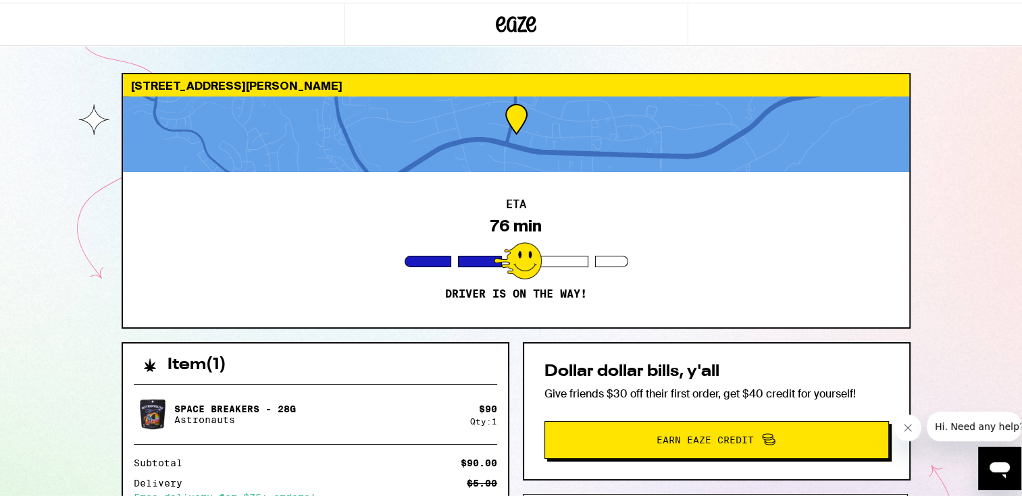
click at [625, 228] on div "ETA 76 min Driver is on the way!" at bounding box center [516, 246] width 786 height 155
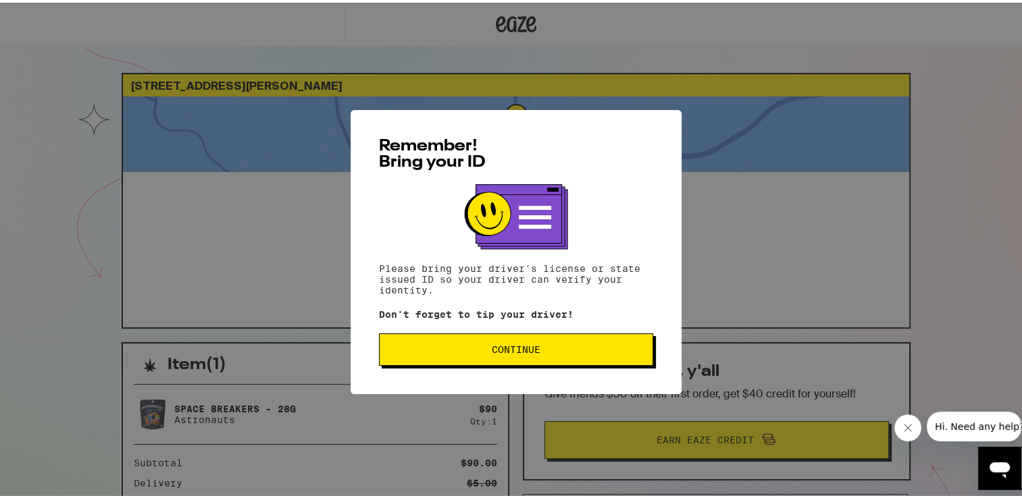
click at [502, 340] on button "Continue" at bounding box center [516, 347] width 274 height 32
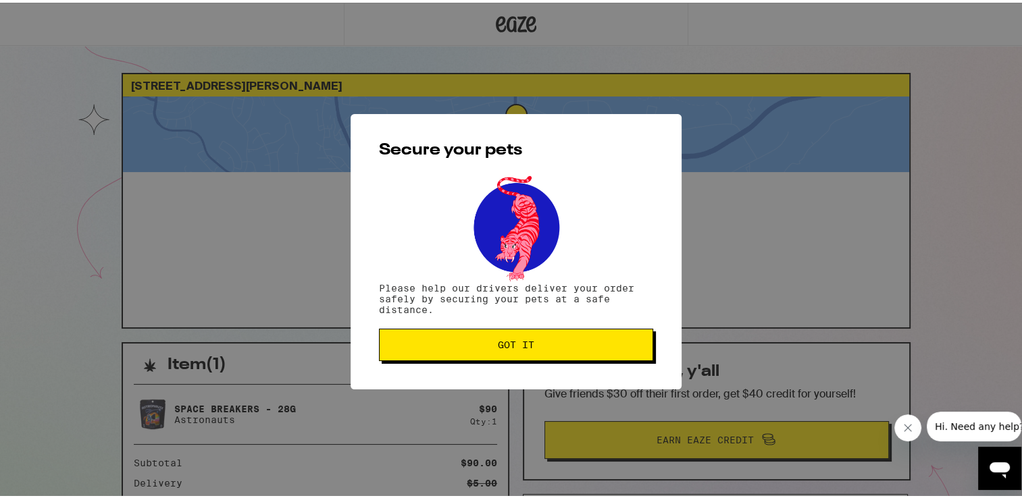
click at [502, 340] on span "Got it" at bounding box center [516, 342] width 36 height 9
